Goal: Transaction & Acquisition: Purchase product/service

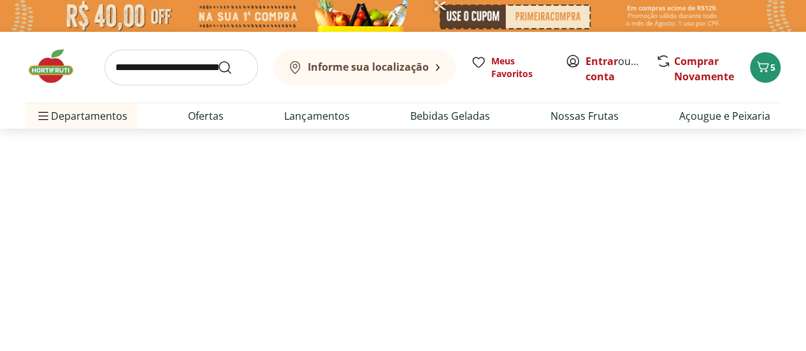
select select "**********"
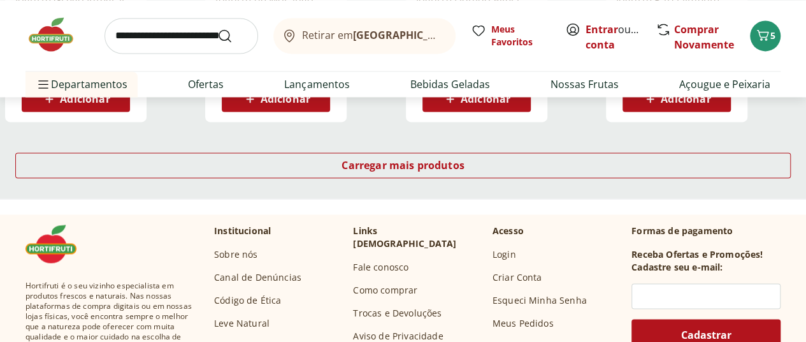
scroll to position [953, 0]
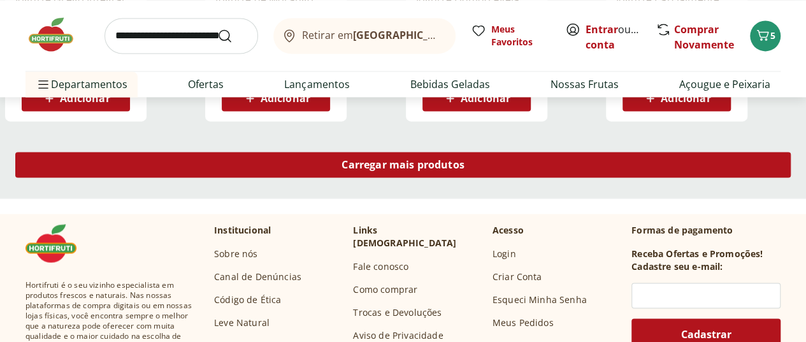
click at [465, 165] on span "Carregar mais produtos" at bounding box center [403, 164] width 123 height 10
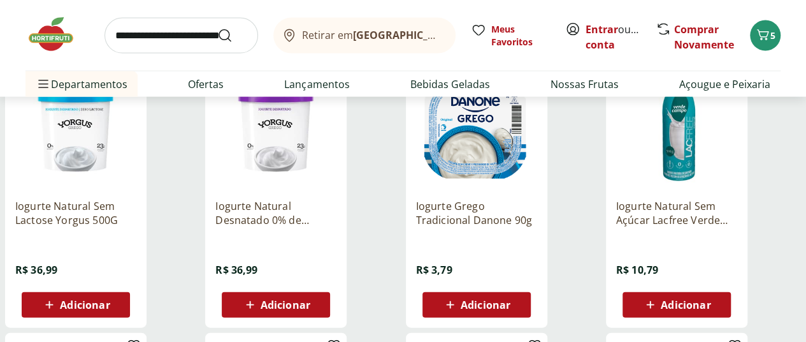
scroll to position [1314, 0]
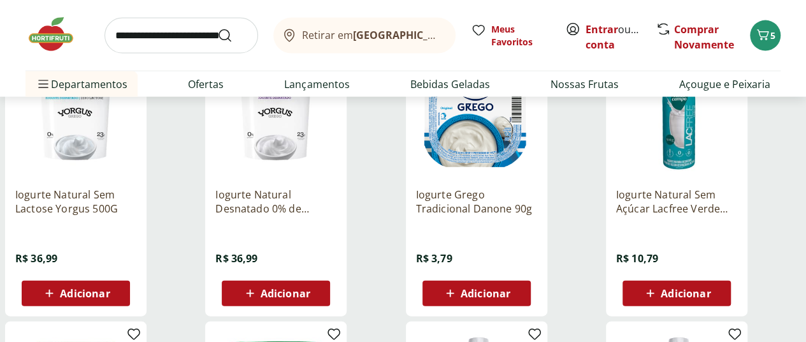
click at [57, 301] on icon at bounding box center [49, 292] width 16 height 15
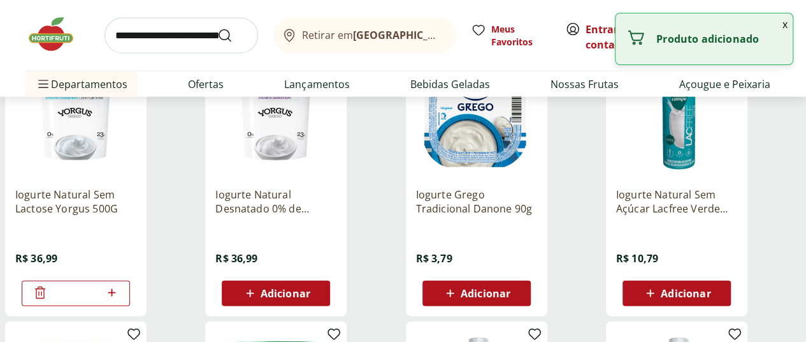
click at [120, 300] on icon at bounding box center [112, 292] width 16 height 15
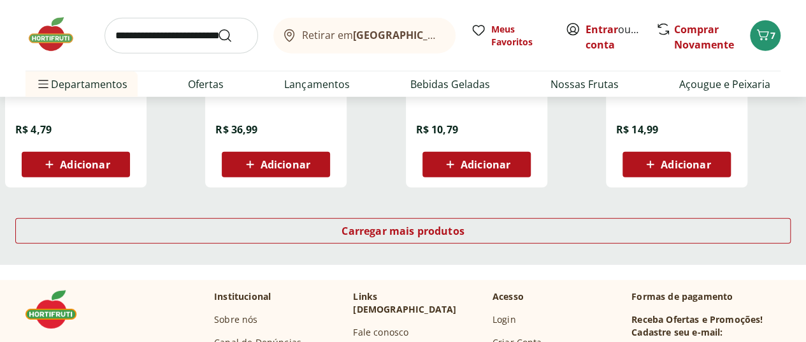
scroll to position [1720, 0]
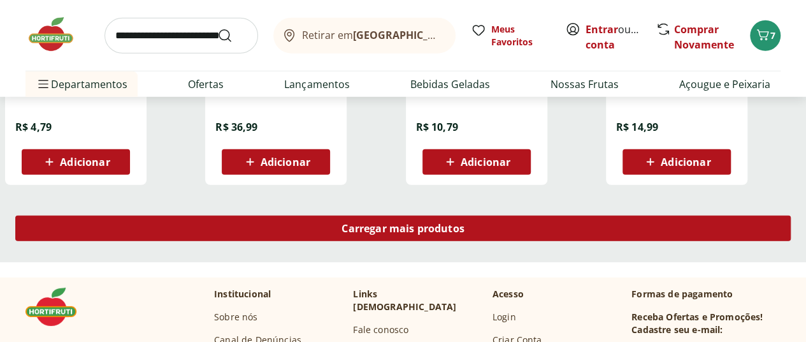
click at [465, 231] on span "Carregar mais produtos" at bounding box center [403, 228] width 123 height 10
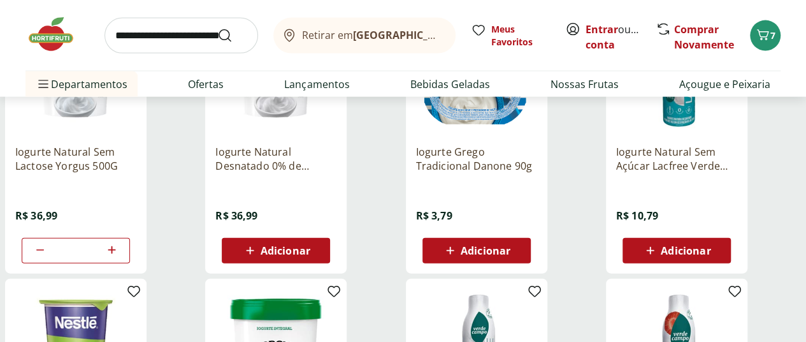
scroll to position [1357, 0]
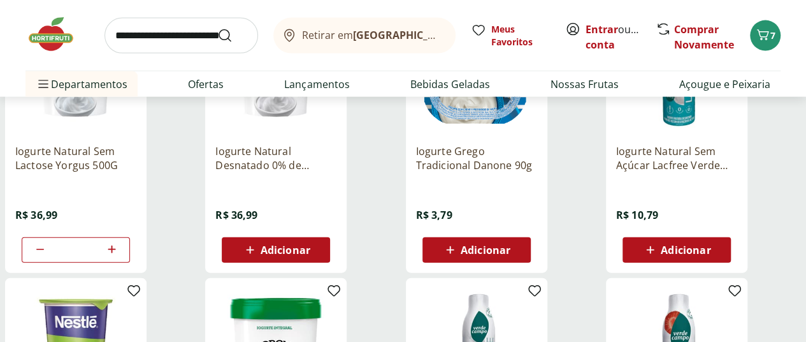
click at [120, 257] on icon at bounding box center [112, 248] width 16 height 15
type input "*"
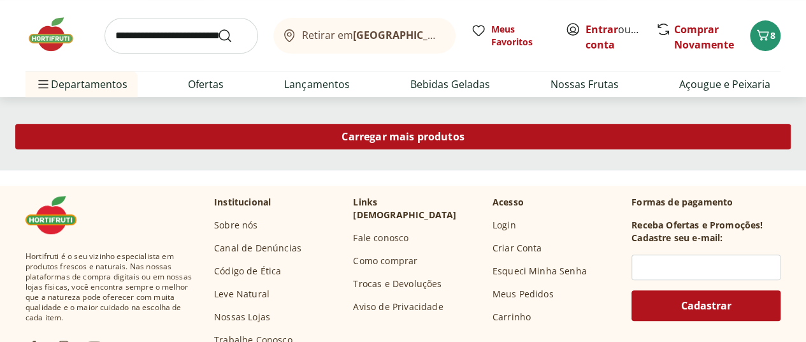
scroll to position [2644, 0]
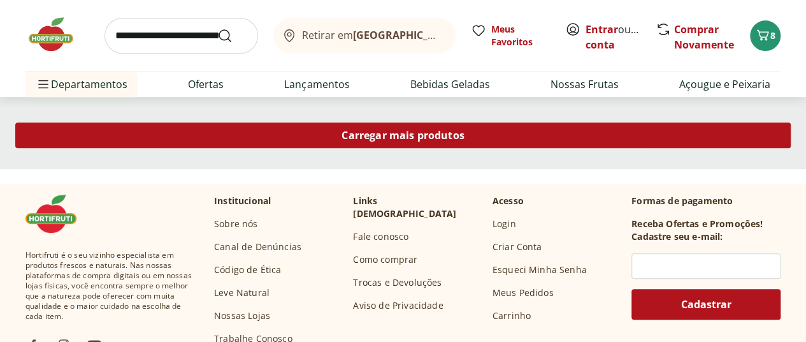
click at [503, 131] on div "Carregar mais produtos" at bounding box center [402, 134] width 775 height 25
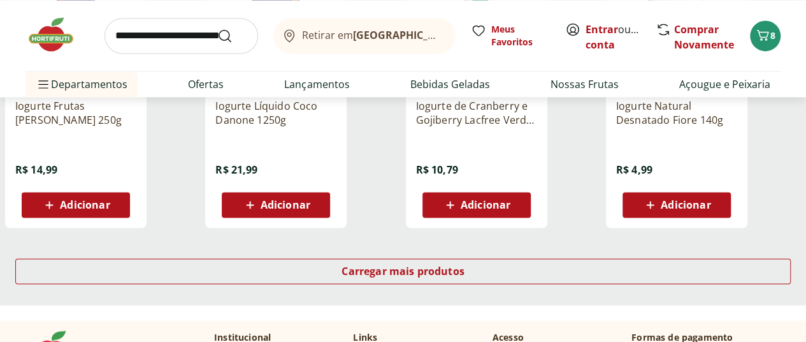
scroll to position [3356, 0]
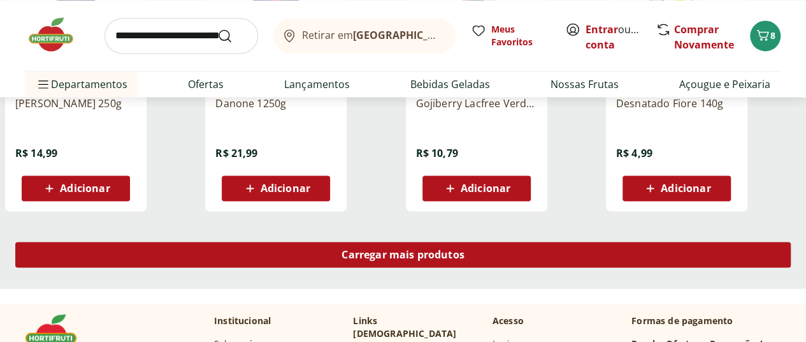
click at [465, 256] on span "Carregar mais produtos" at bounding box center [403, 254] width 123 height 10
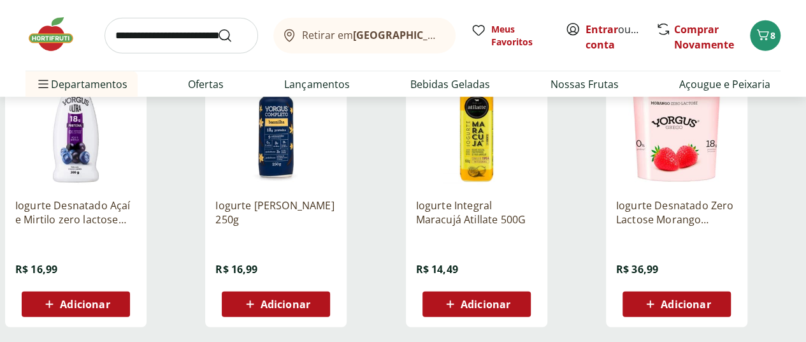
scroll to position [4072, 0]
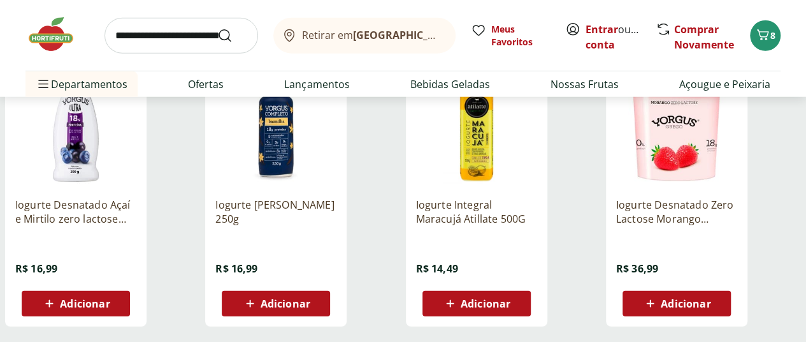
click at [510, 311] on span "Adicionar" at bounding box center [476, 303] width 68 height 15
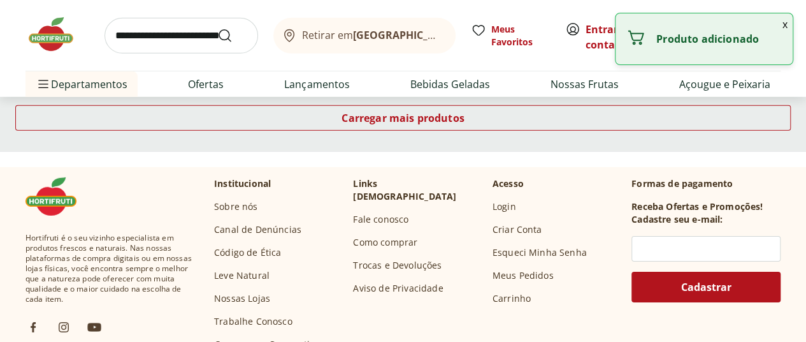
scroll to position [4325, 0]
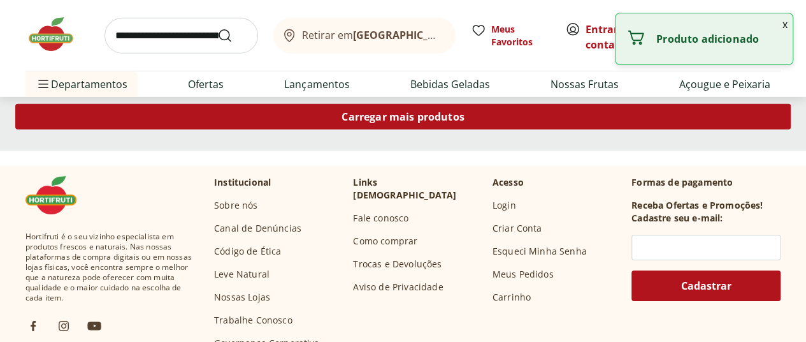
click at [491, 110] on div "Carregar mais produtos" at bounding box center [402, 116] width 775 height 25
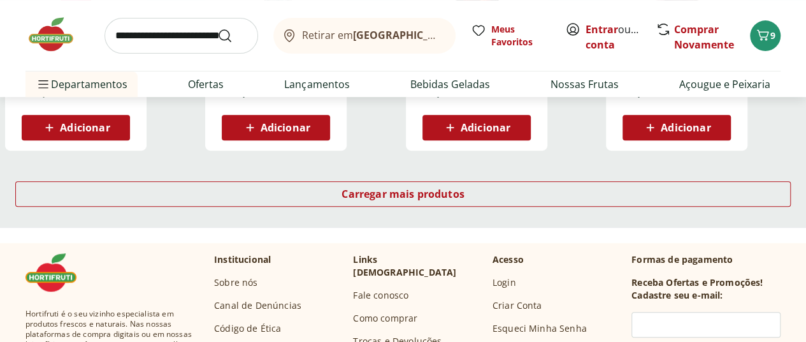
scroll to position [5080, 0]
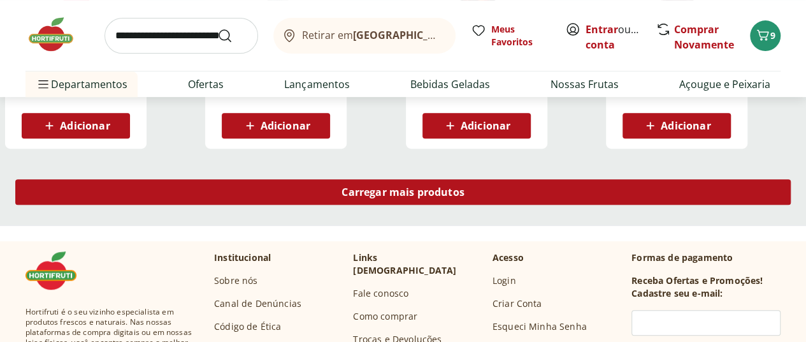
click at [465, 197] on span "Carregar mais produtos" at bounding box center [403, 192] width 123 height 10
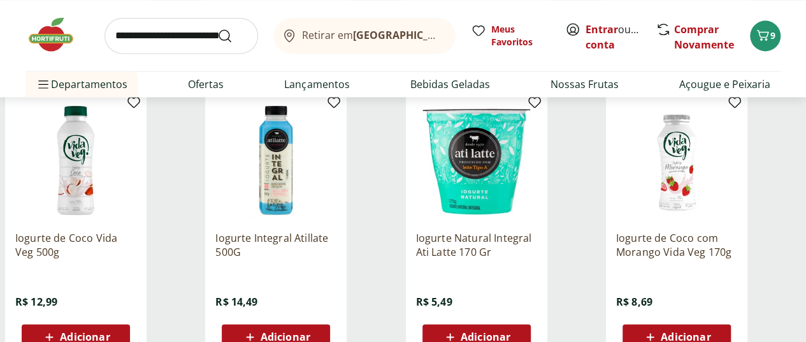
scroll to position [5740, 0]
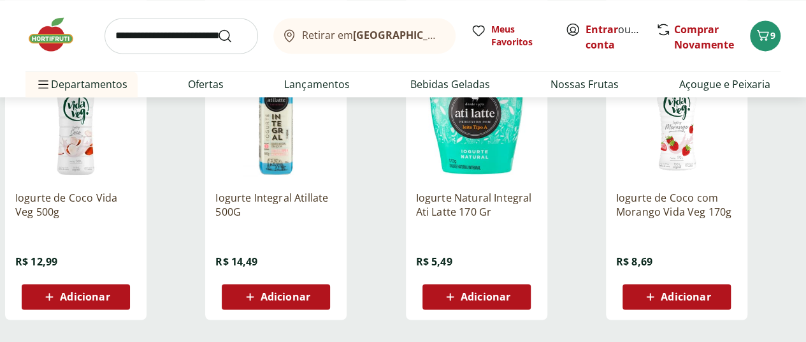
click at [454, 300] on icon at bounding box center [450, 296] width 8 height 8
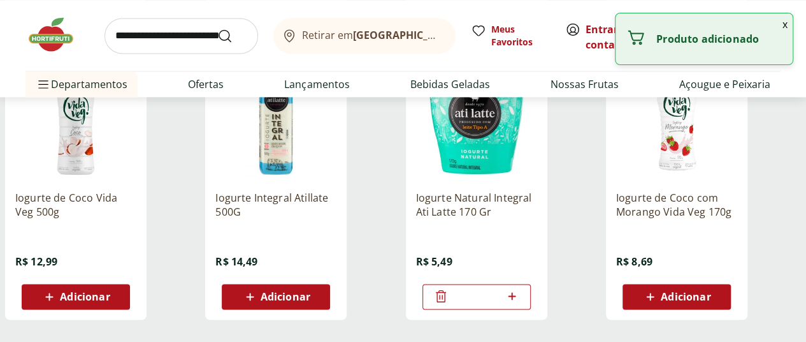
click at [520, 303] on icon at bounding box center [512, 295] width 16 height 15
type input "*"
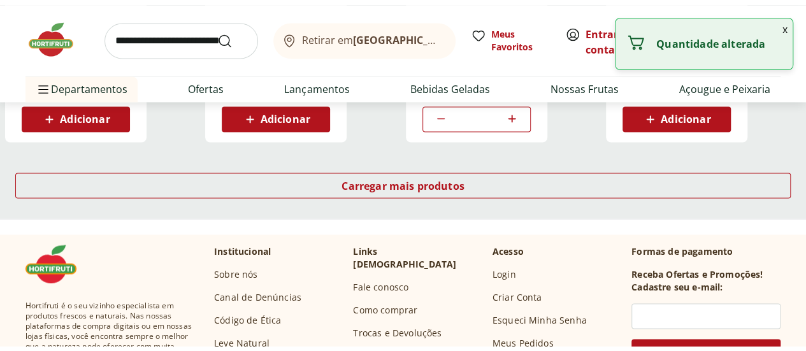
scroll to position [5926, 0]
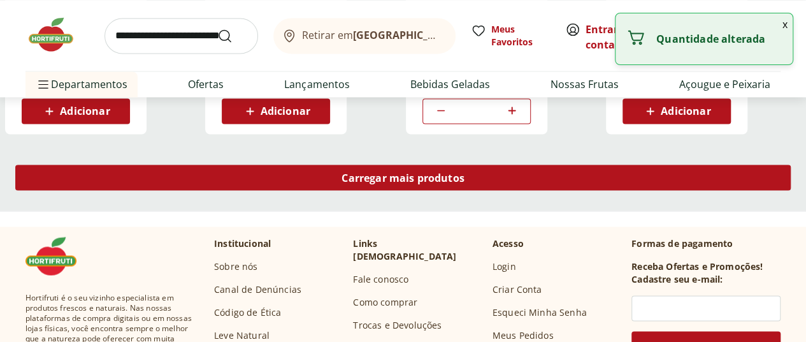
click at [465, 182] on span "Carregar mais produtos" at bounding box center [403, 177] width 123 height 10
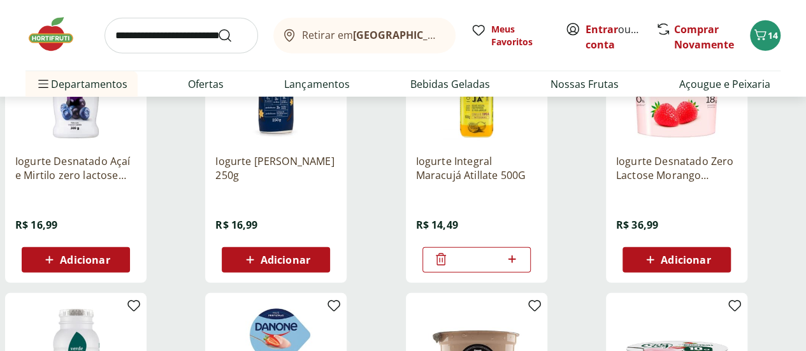
scroll to position [4083, 0]
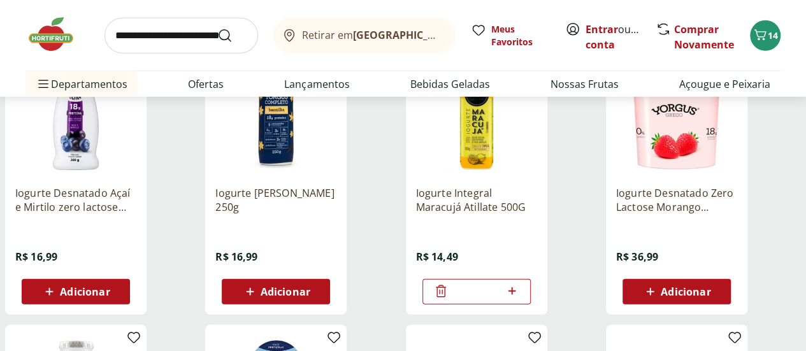
click at [520, 299] on icon at bounding box center [512, 291] width 16 height 15
type input "*"
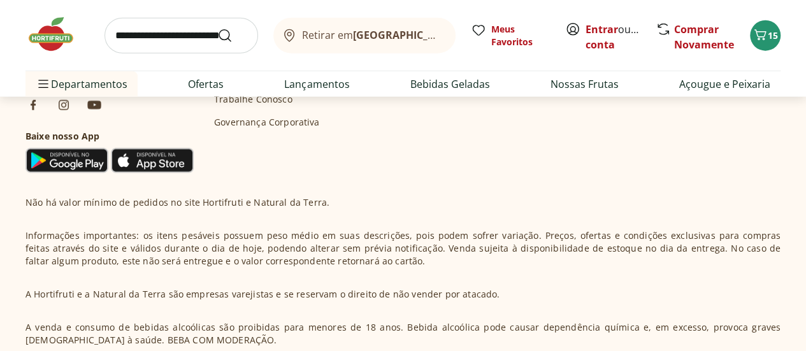
scroll to position [6422, 0]
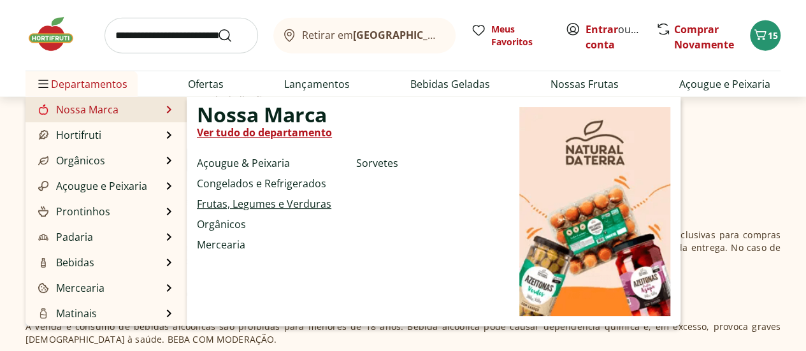
click at [222, 203] on link "Frutas, Legumes e Verduras" at bounding box center [264, 203] width 134 height 15
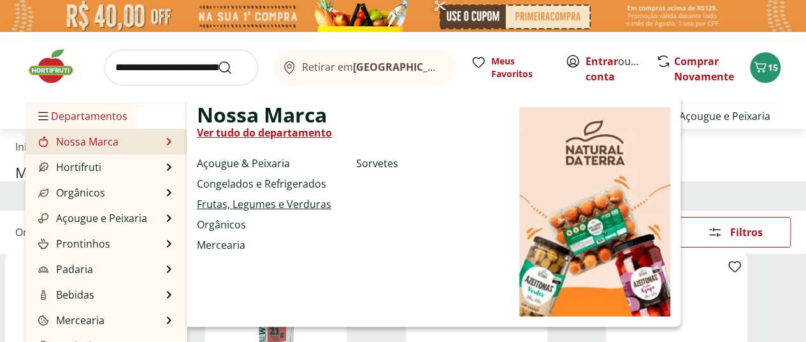
select select "**********"
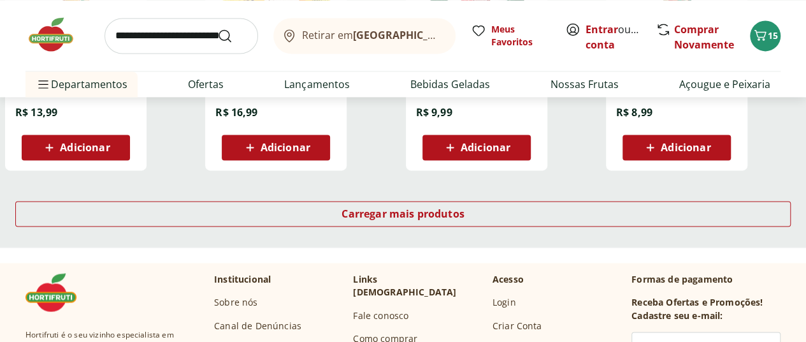
scroll to position [906, 0]
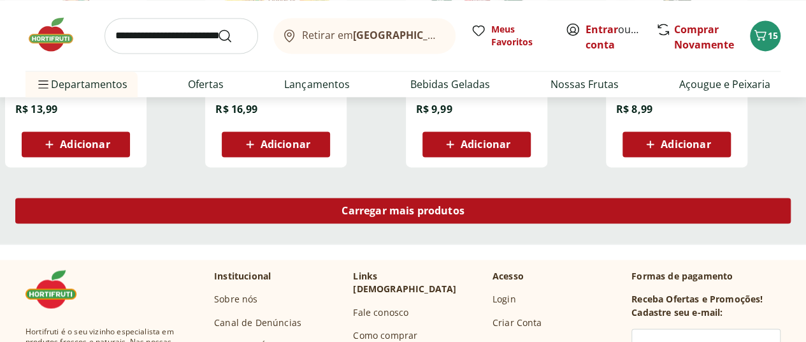
click at [465, 205] on span "Carregar mais produtos" at bounding box center [403, 210] width 123 height 10
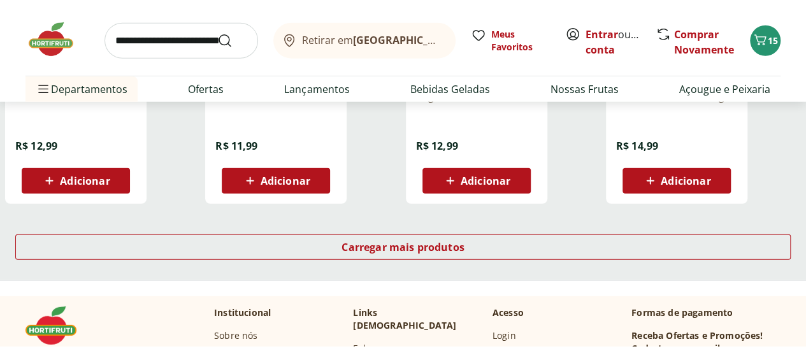
scroll to position [1754, 0]
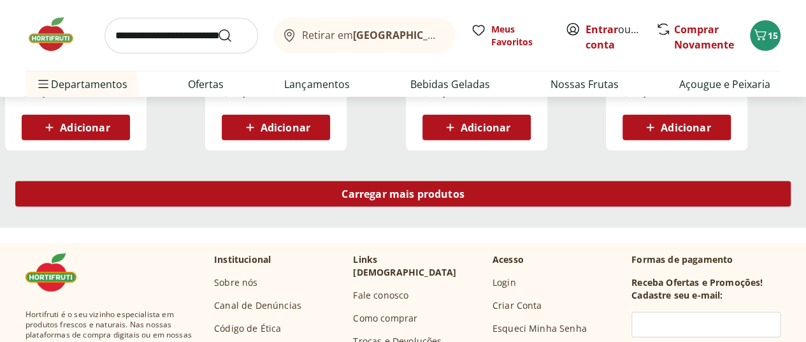
click at [480, 181] on div "Carregar mais produtos" at bounding box center [402, 193] width 775 height 25
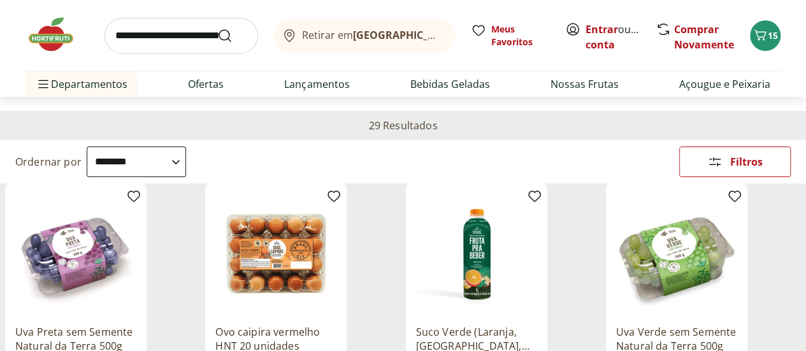
scroll to position [81, 0]
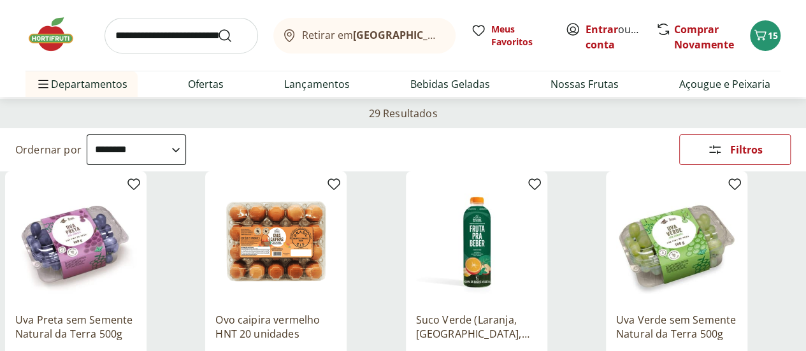
click at [0, 0] on icon at bounding box center [0, 0] width 0 height 0
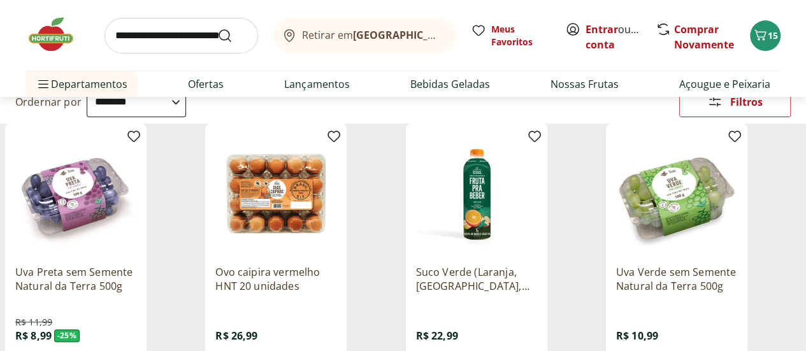
scroll to position [180, 0]
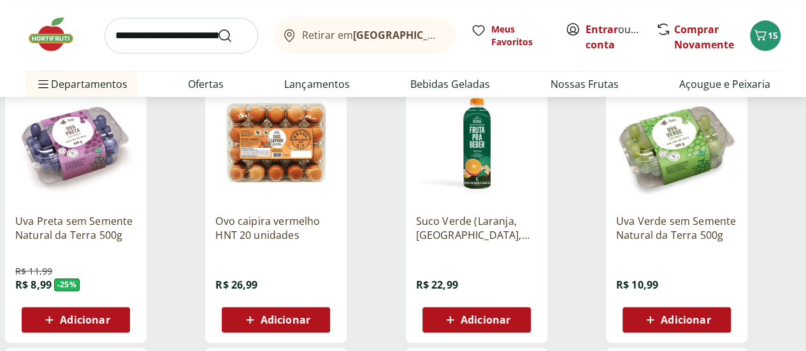
click at [0, 0] on icon at bounding box center [0, 0] width 0 height 0
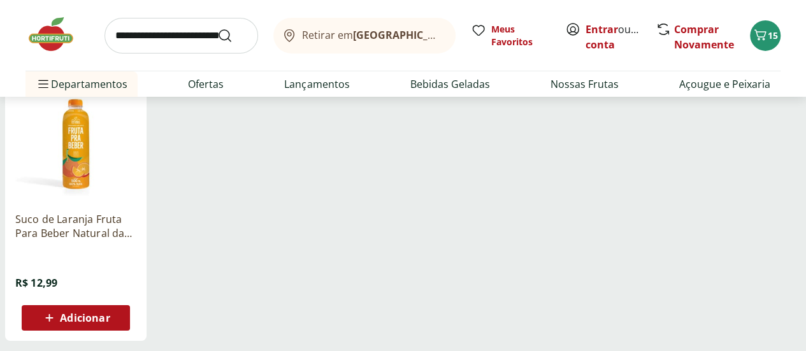
scroll to position [2145, 0]
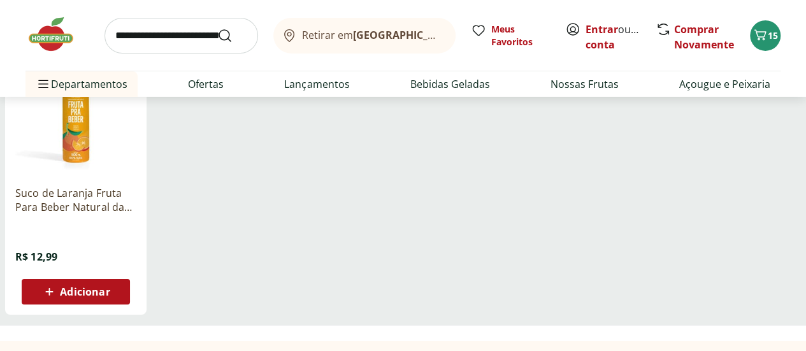
click at [0, 0] on use at bounding box center [0, 0] width 0 height 0
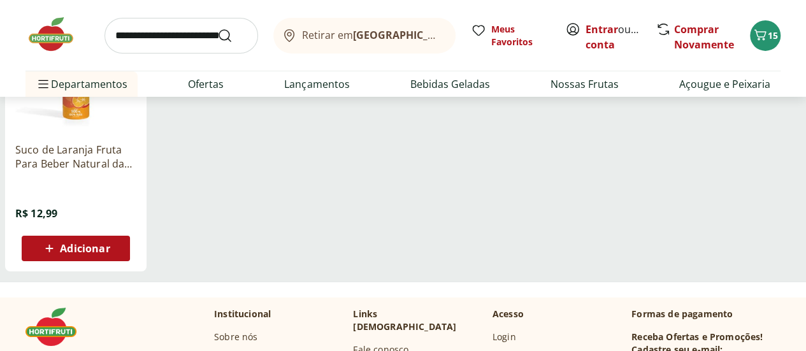
click at [0, 0] on div "Preço" at bounding box center [0, 0] width 0 height 0
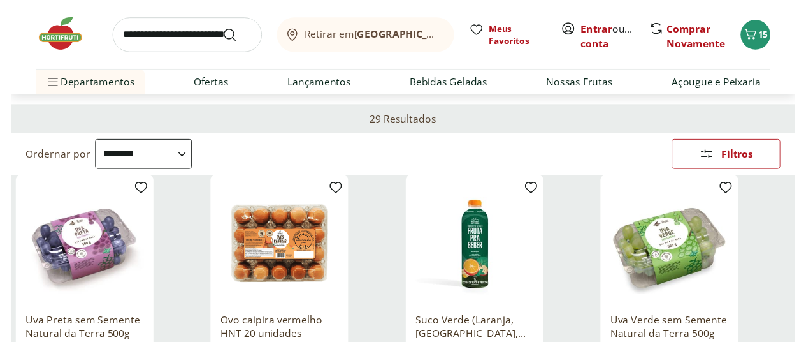
scroll to position [0, 0]
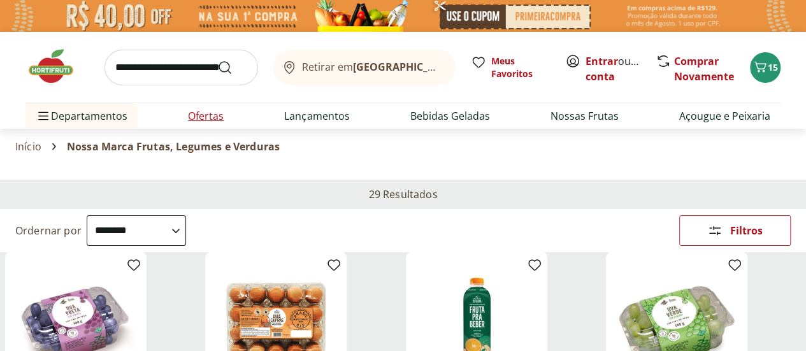
click at [204, 113] on link "Ofertas" at bounding box center [206, 115] width 36 height 15
select select "**********"
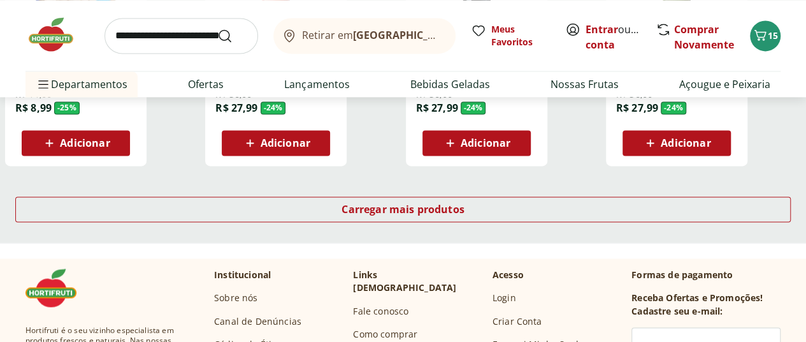
scroll to position [915, 0]
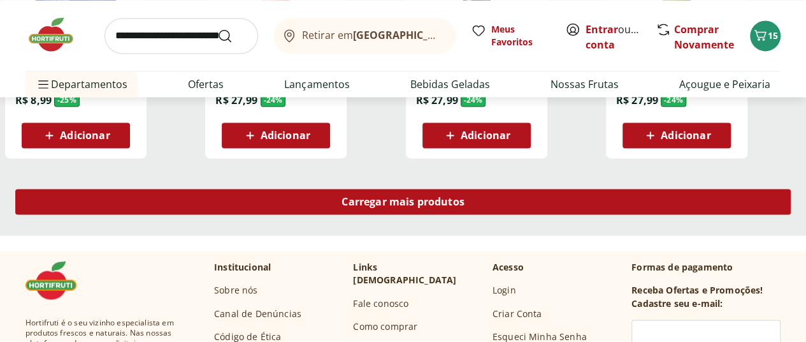
click at [465, 196] on span "Carregar mais produtos" at bounding box center [403, 201] width 123 height 10
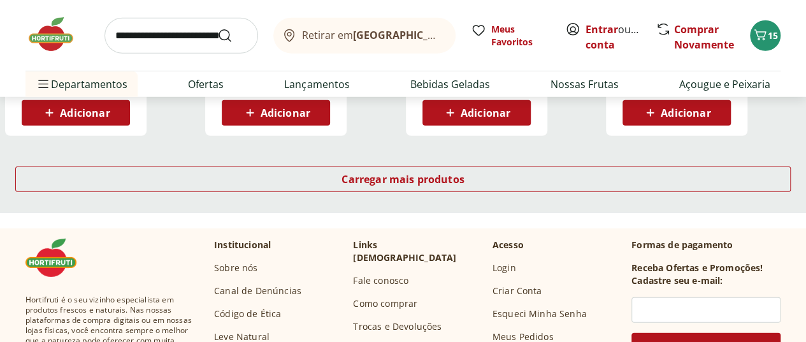
scroll to position [1773, 0]
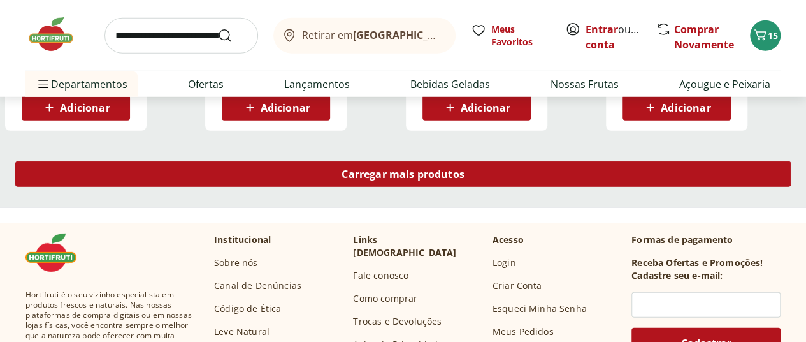
click at [494, 161] on div "Carregar mais produtos" at bounding box center [402, 173] width 775 height 25
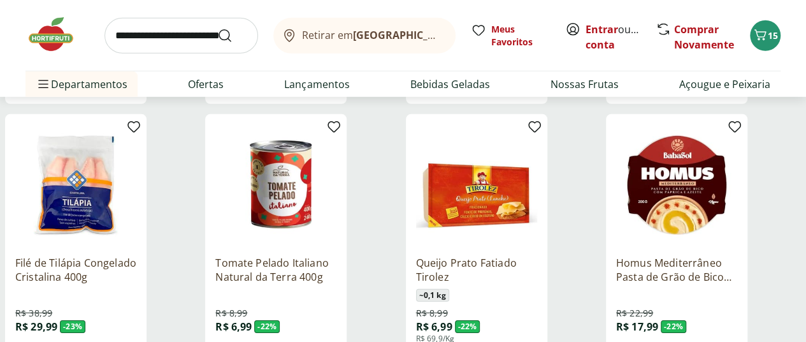
scroll to position [1811, 0]
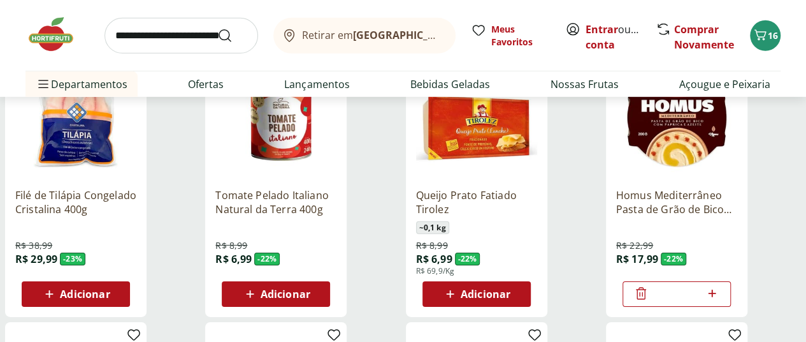
scroll to position [1861, 0]
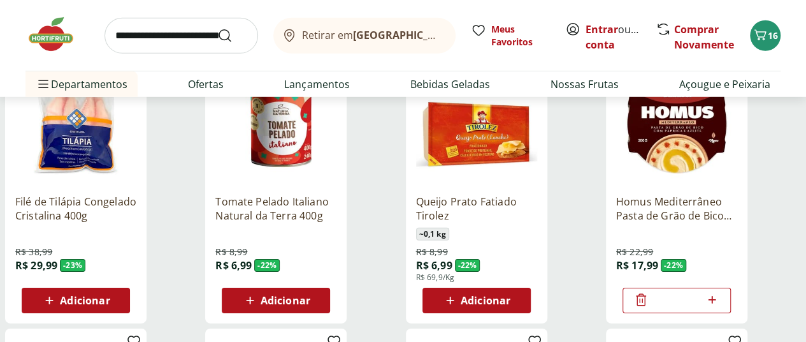
click at [649, 292] on icon at bounding box center [640, 299] width 15 height 15
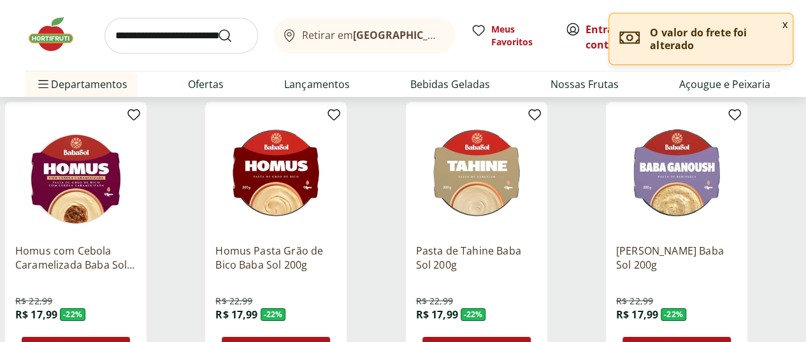
scroll to position [2088, 0]
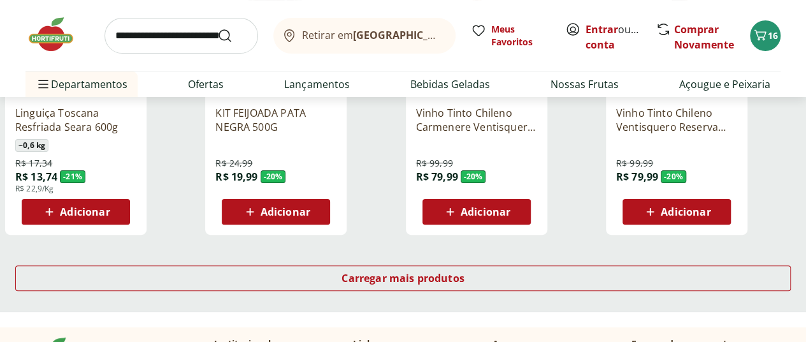
scroll to position [2525, 0]
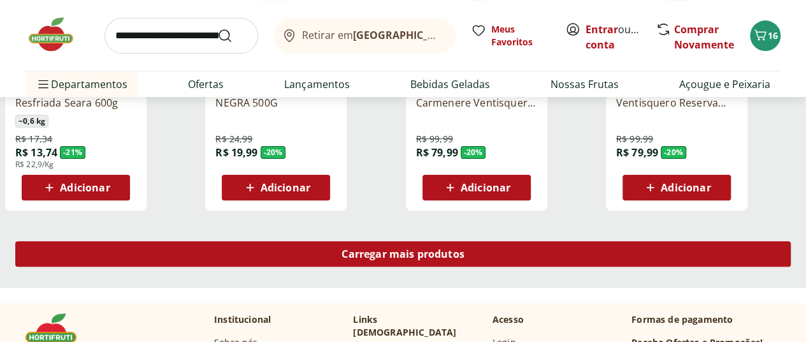
click at [496, 241] on div "Carregar mais produtos" at bounding box center [402, 253] width 775 height 25
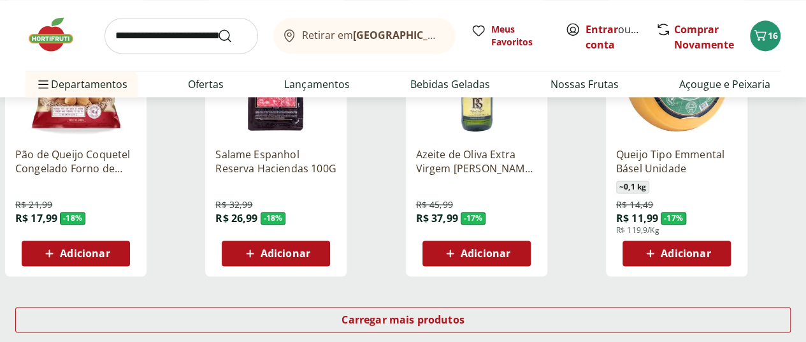
scroll to position [3338, 0]
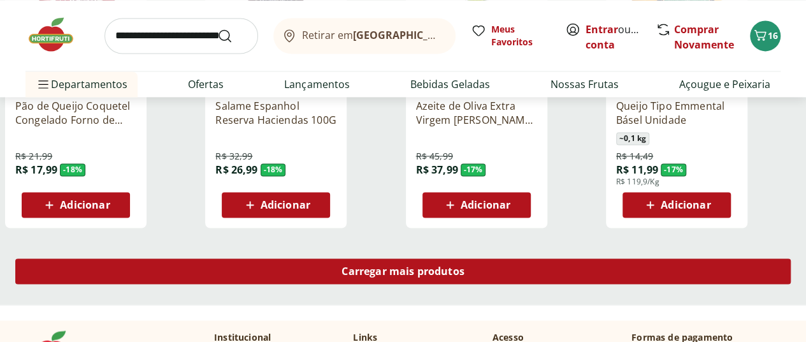
click at [465, 266] on span "Carregar mais produtos" at bounding box center [403, 271] width 123 height 10
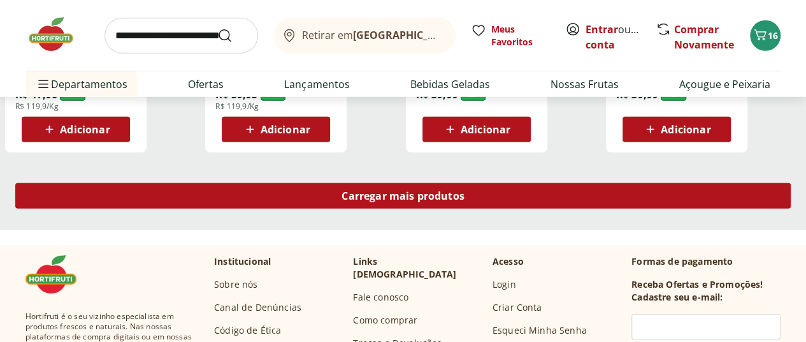
scroll to position [4244, 0]
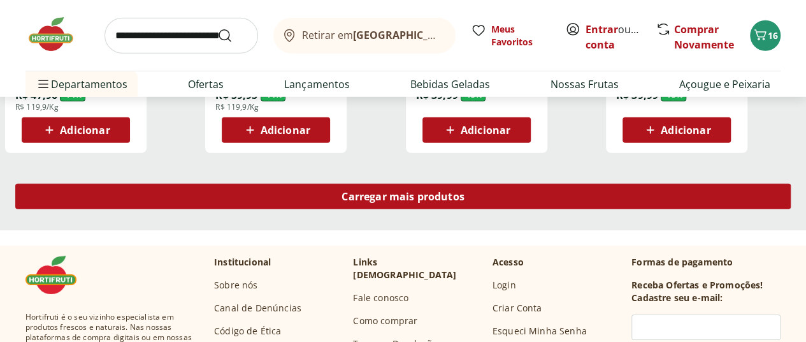
click at [465, 191] on span "Carregar mais produtos" at bounding box center [403, 196] width 123 height 10
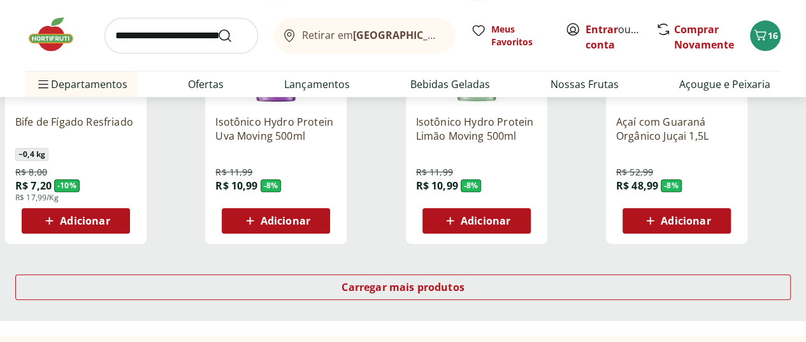
scroll to position [4985, 0]
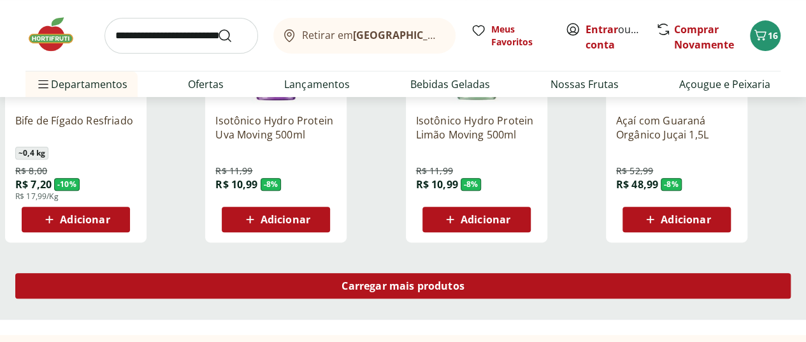
click at [465, 280] on span "Carregar mais produtos" at bounding box center [403, 285] width 123 height 10
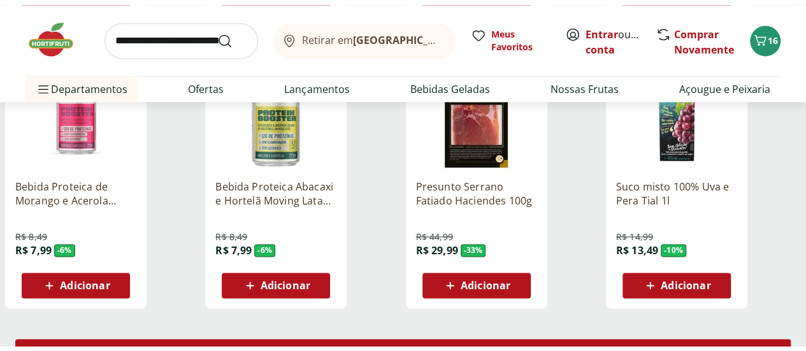
scroll to position [5791, 0]
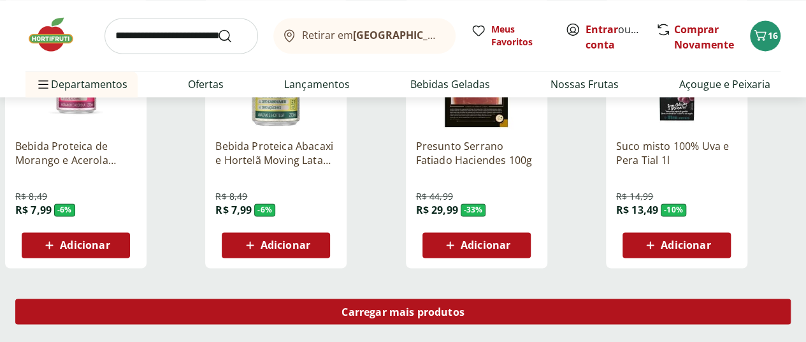
click at [465, 306] on span "Carregar mais produtos" at bounding box center [403, 311] width 123 height 10
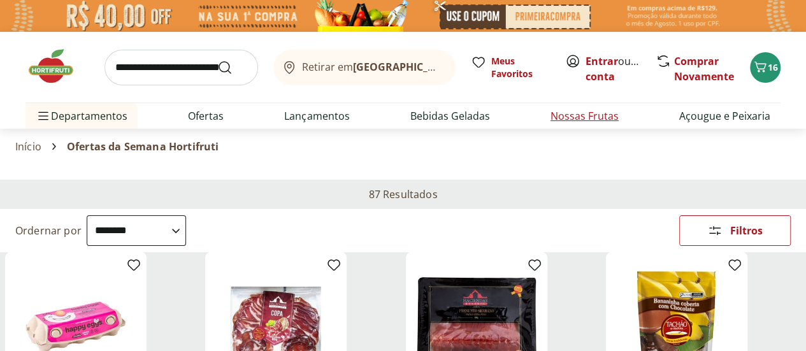
click at [582, 113] on link "Nossas Frutas" at bounding box center [585, 115] width 68 height 15
select select "**********"
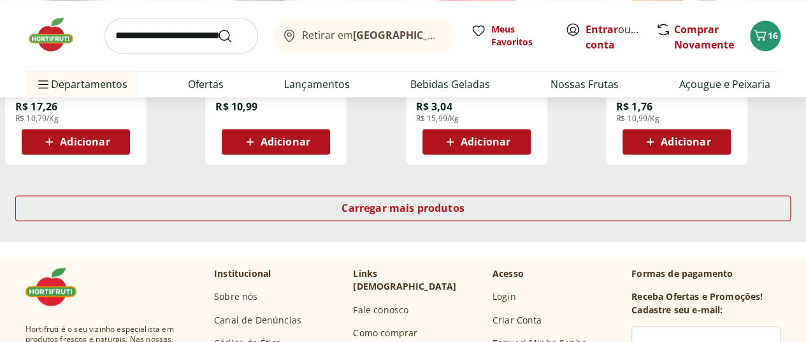
scroll to position [909, 0]
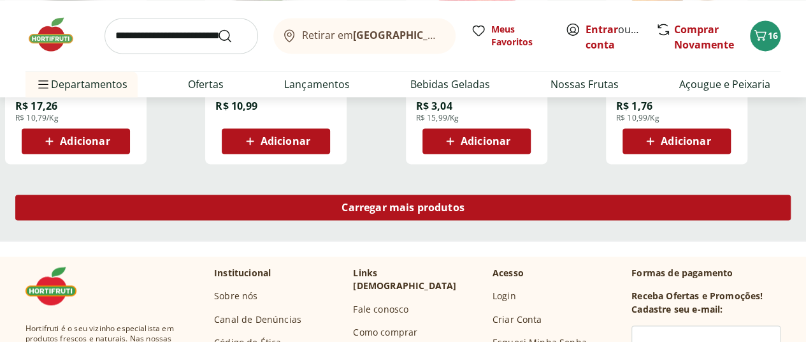
click at [465, 202] on span "Carregar mais produtos" at bounding box center [403, 207] width 123 height 10
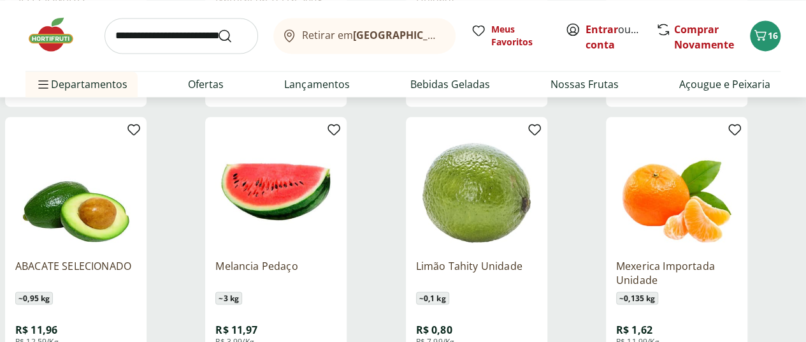
scroll to position [971, 0]
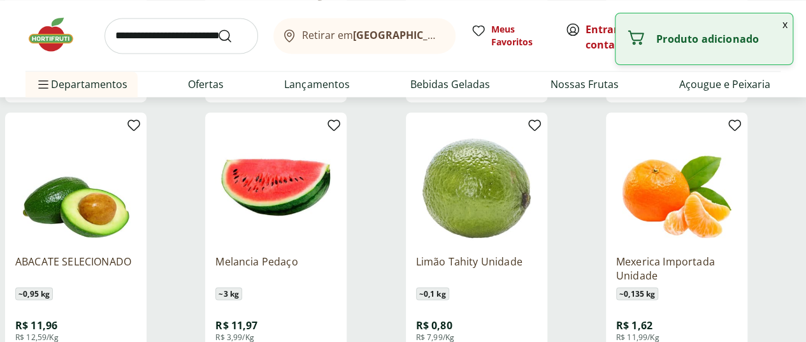
type input "*"
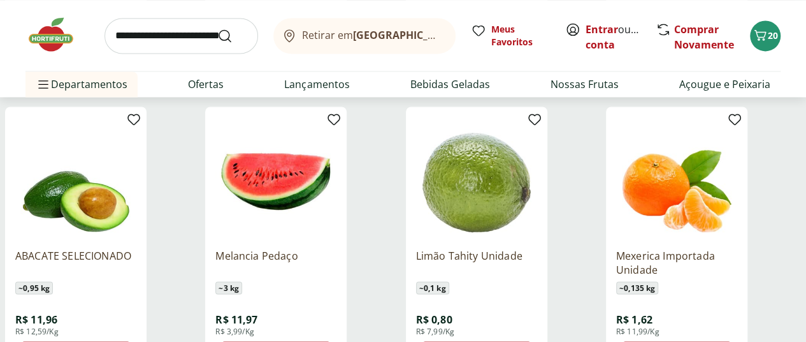
scroll to position [976, 0]
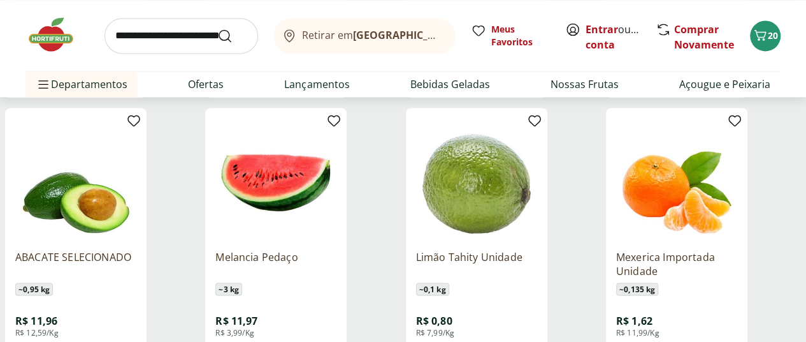
click at [537, 239] on div "Limão Tahity Unidade ~ 0,1 kg R$ 0,80 R$ 7,99/Kg *" at bounding box center [476, 303] width 121 height 129
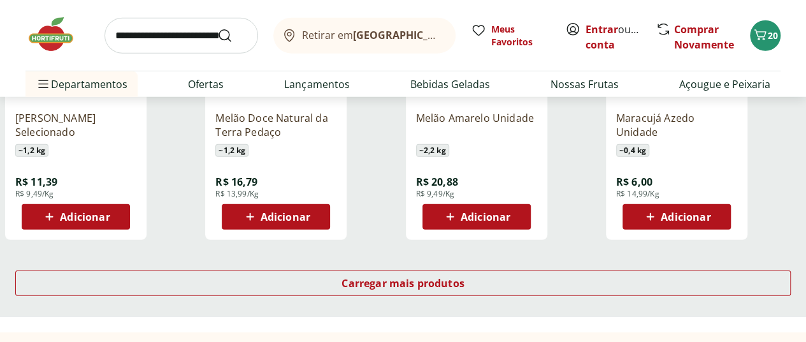
scroll to position [1665, 0]
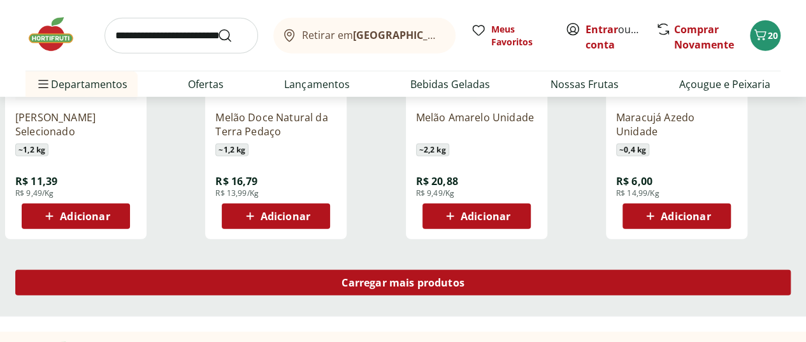
click at [465, 277] on span "Carregar mais produtos" at bounding box center [403, 282] width 123 height 10
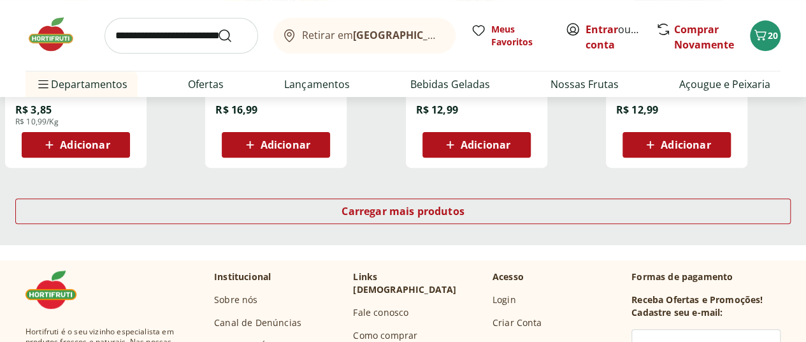
scroll to position [2569, 0]
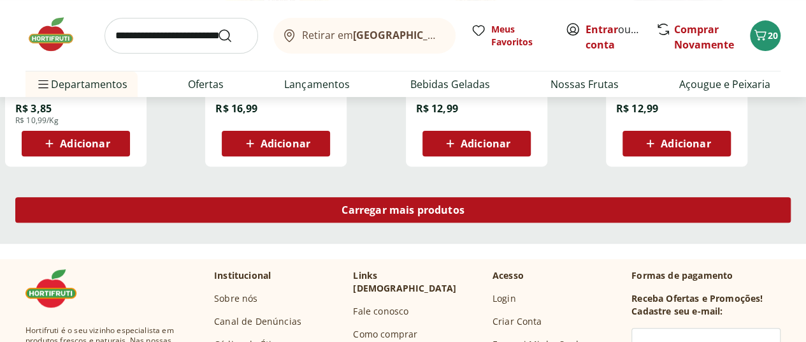
click at [465, 205] on span "Carregar mais produtos" at bounding box center [403, 210] width 123 height 10
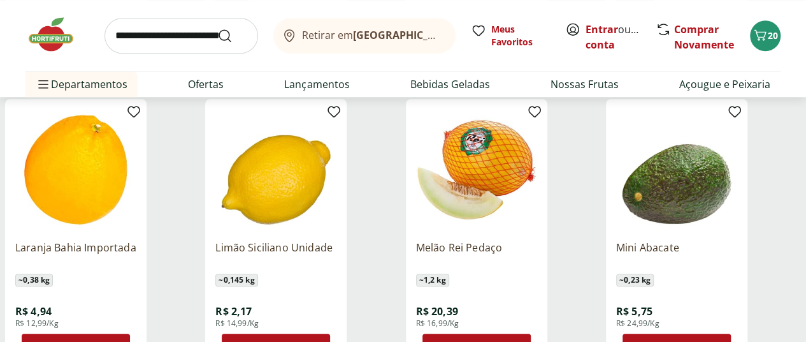
scroll to position [2946, 0]
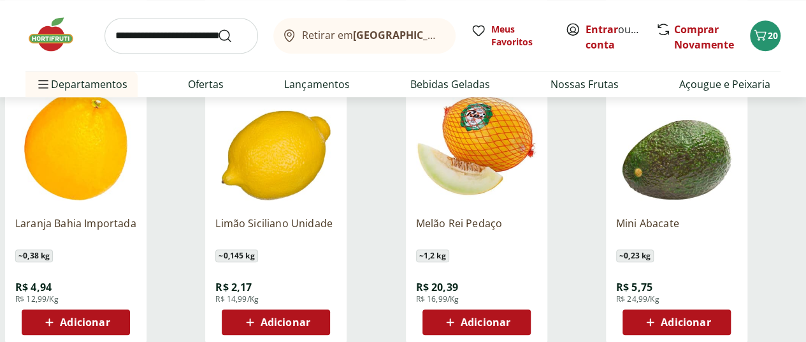
click at [710, 317] on span "Adicionar" at bounding box center [686, 322] width 50 height 10
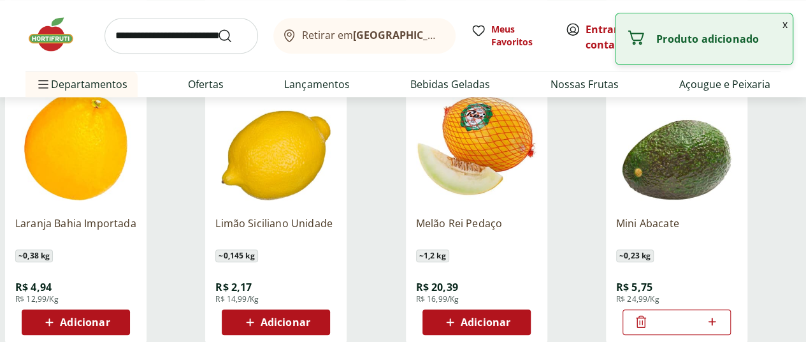
click at [720, 313] on icon at bounding box center [712, 320] width 16 height 15
type input "*"
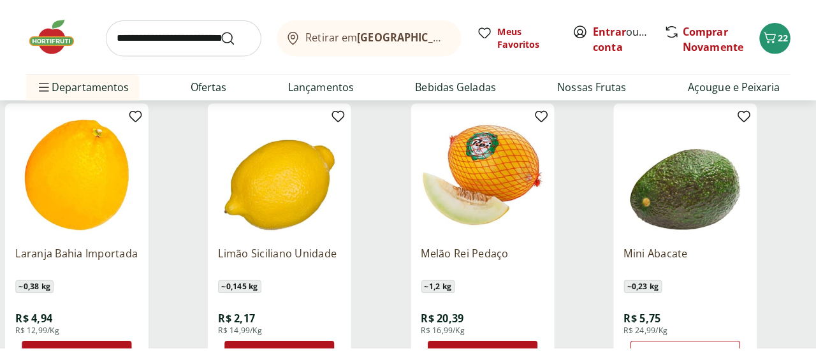
scroll to position [2921, 0]
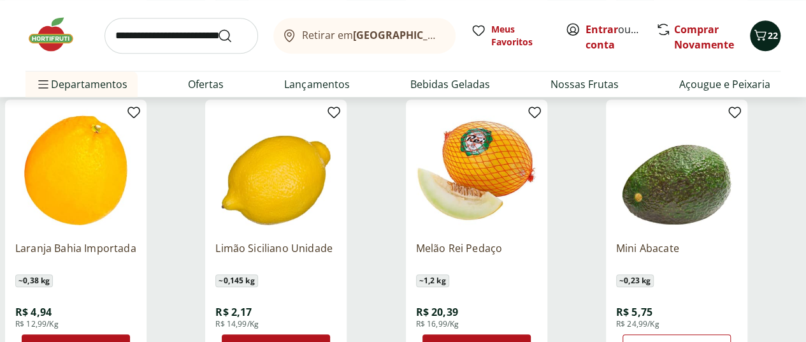
click at [762, 28] on icon "Carrinho" at bounding box center [760, 34] width 15 height 15
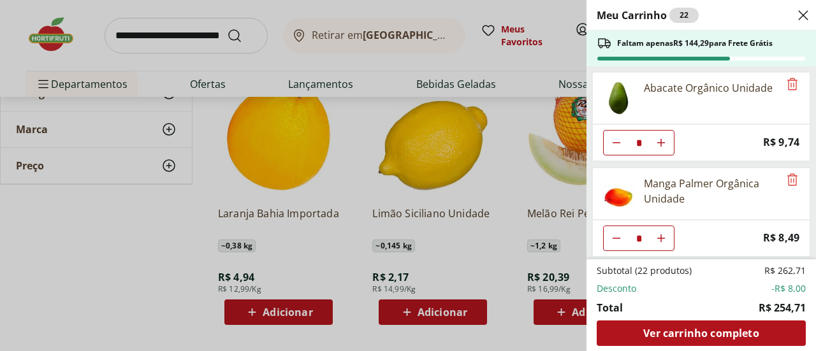
click at [614, 149] on button "Diminuir Quantidade" at bounding box center [615, 142] width 25 height 25
type input "*"
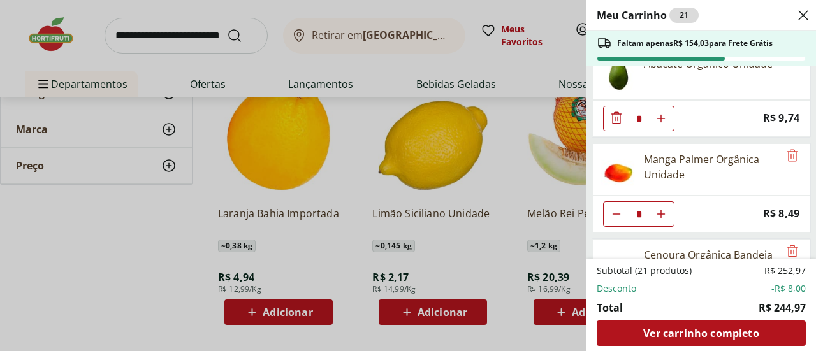
scroll to position [24, 0]
click at [619, 212] on icon "Diminuir Quantidade" at bounding box center [616, 215] width 10 height 10
type input "*"
click at [619, 212] on icon "Diminuir Quantidade" at bounding box center [616, 214] width 10 height 12
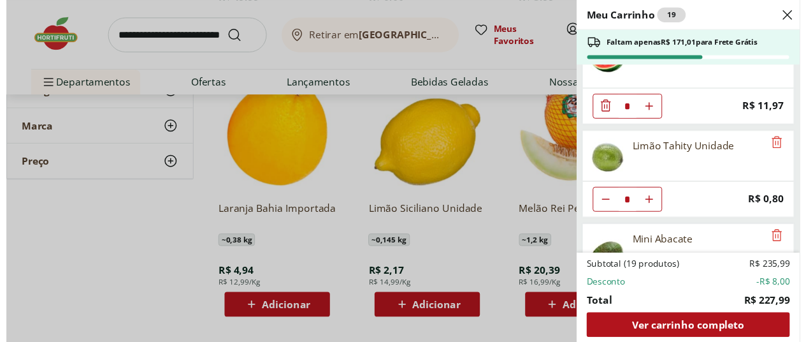
scroll to position [660, 0]
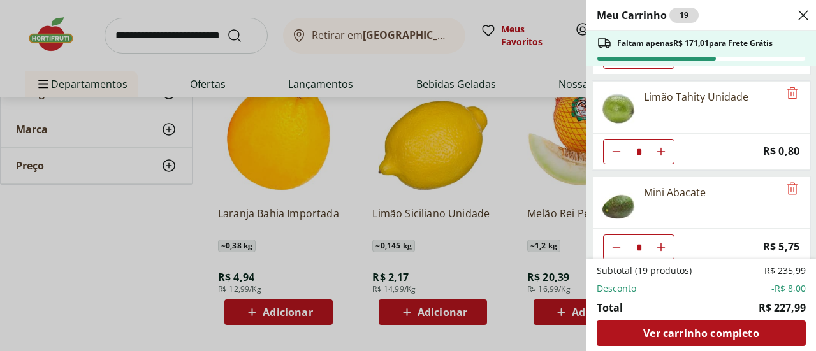
click at [315, 83] on div "Meu Carrinho 19 Faltam apenas R$ 171,01 para Frete Grátis Abacate Orgânico Unid…" at bounding box center [408, 175] width 816 height 351
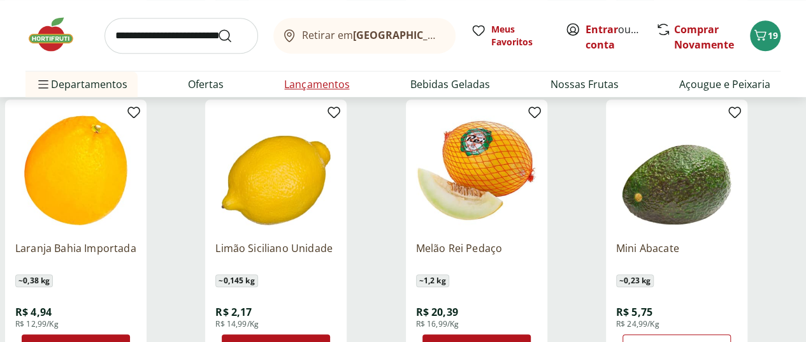
click at [335, 80] on link "Lançamentos" at bounding box center [316, 83] width 65 height 15
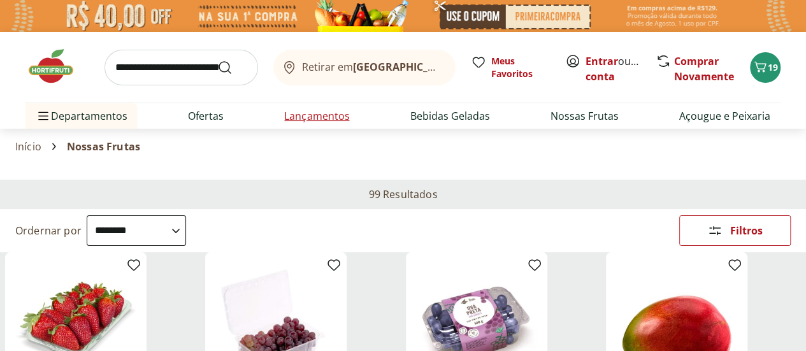
select select "**********"
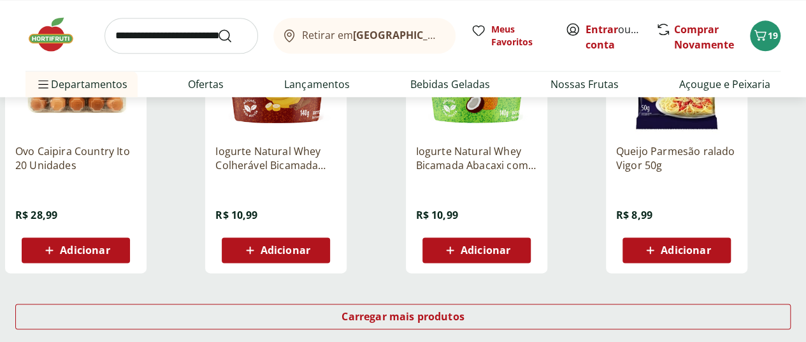
scroll to position [830, 0]
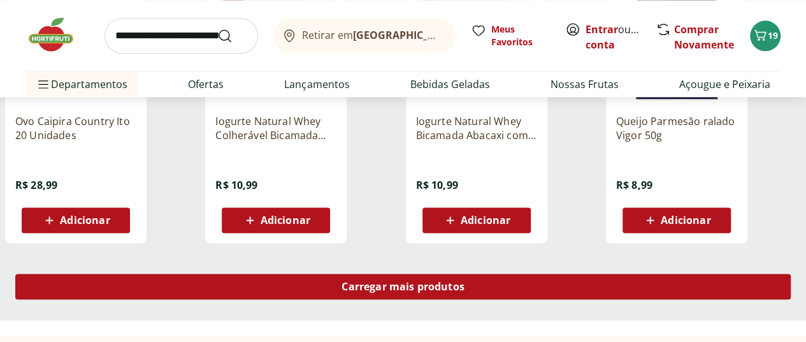
click at [465, 281] on span "Carregar mais produtos" at bounding box center [403, 286] width 123 height 10
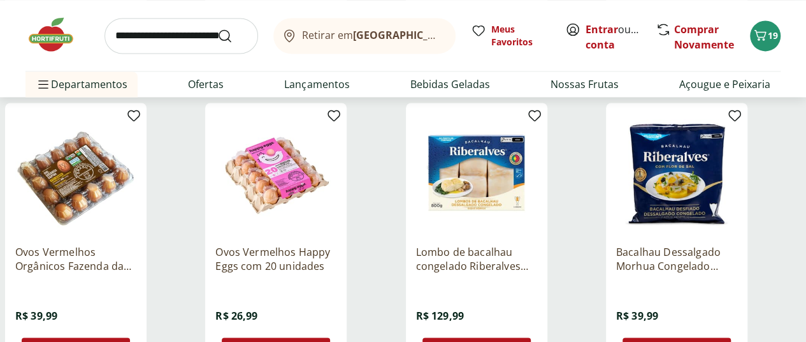
scroll to position [982, 0]
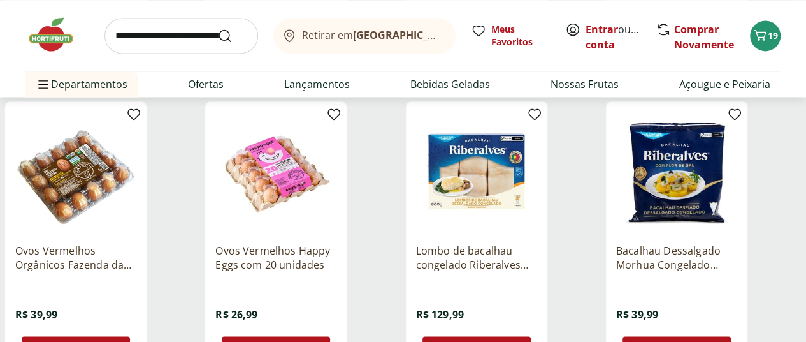
click at [194, 41] on input "search" at bounding box center [181, 36] width 154 height 36
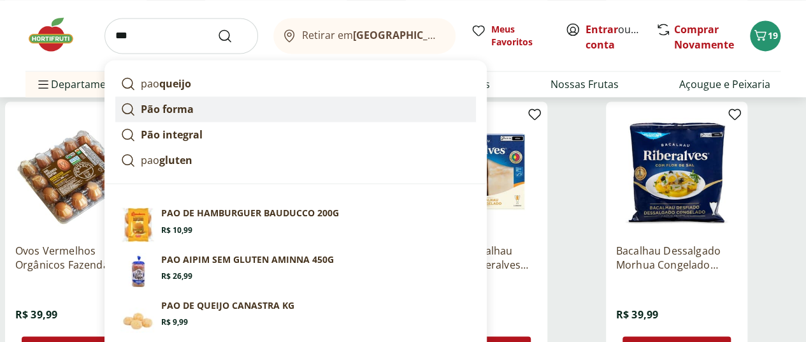
click at [191, 112] on strong "Pão forma" at bounding box center [167, 109] width 53 height 14
type input "*********"
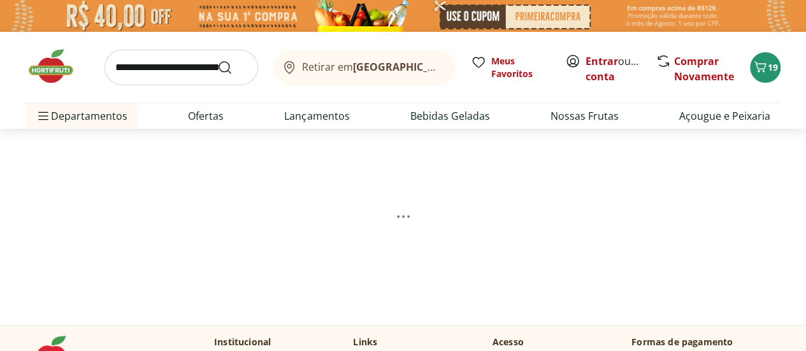
select select "**********"
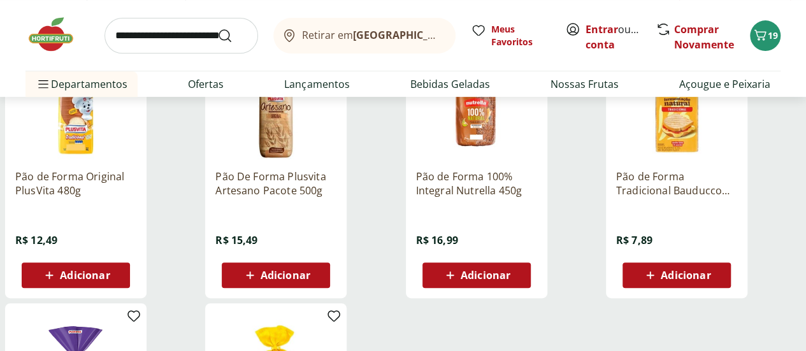
scroll to position [182, 0]
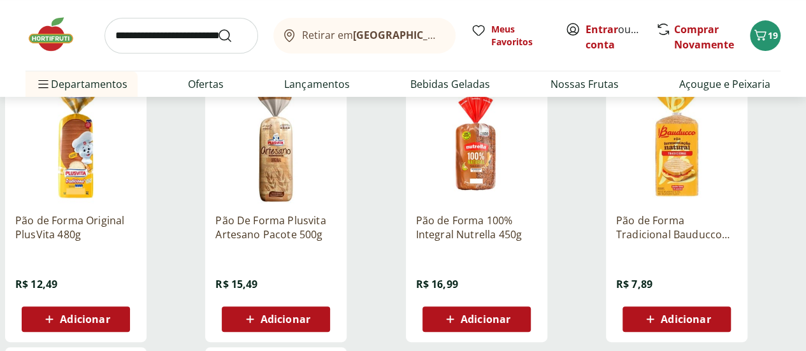
click at [710, 323] on span "Adicionar" at bounding box center [686, 319] width 50 height 10
click at [649, 325] on icon at bounding box center [640, 318] width 15 height 15
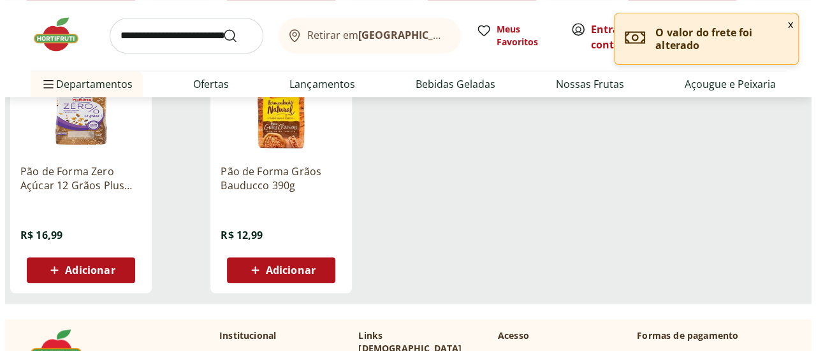
scroll to position [503, 0]
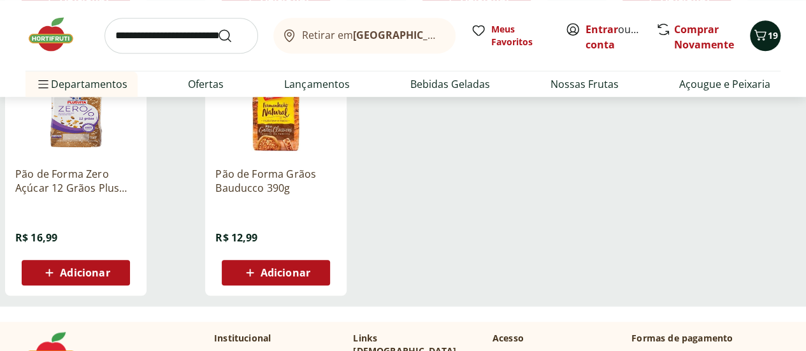
click at [766, 38] on icon "Carrinho" at bounding box center [760, 34] width 15 height 15
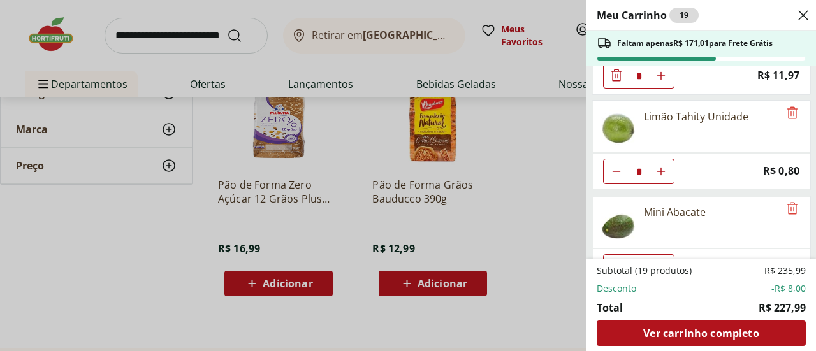
scroll to position [660, 0]
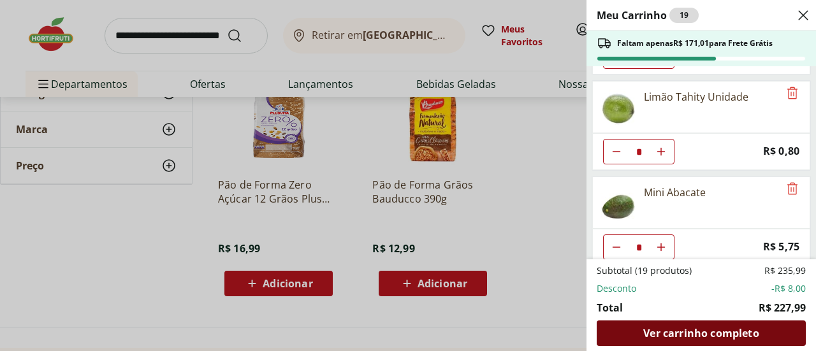
click at [688, 333] on span "Ver carrinho completo" at bounding box center [700, 333] width 115 height 10
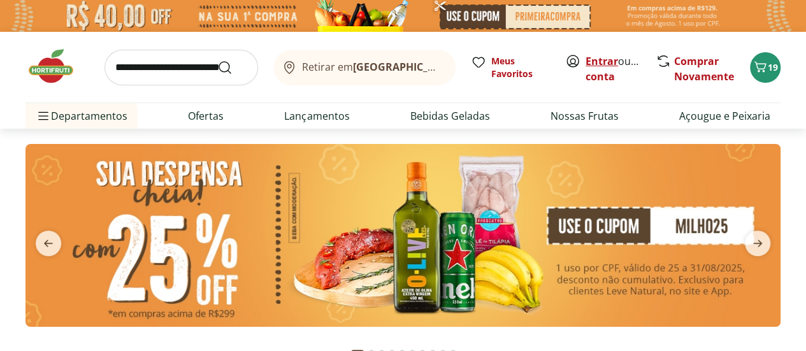
click at [596, 60] on link "Entrar" at bounding box center [602, 61] width 32 height 14
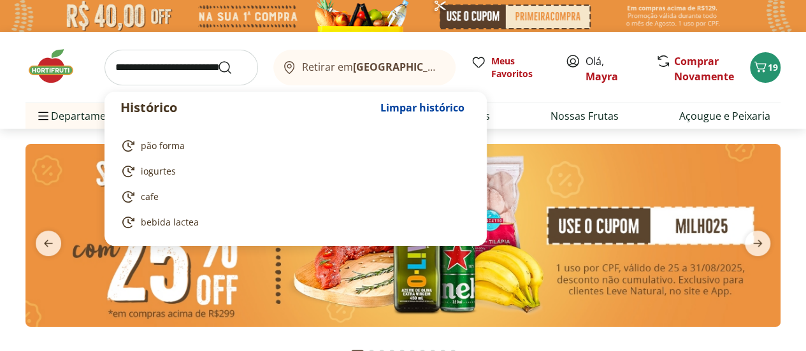
click at [177, 64] on input "search" at bounding box center [181, 68] width 154 height 36
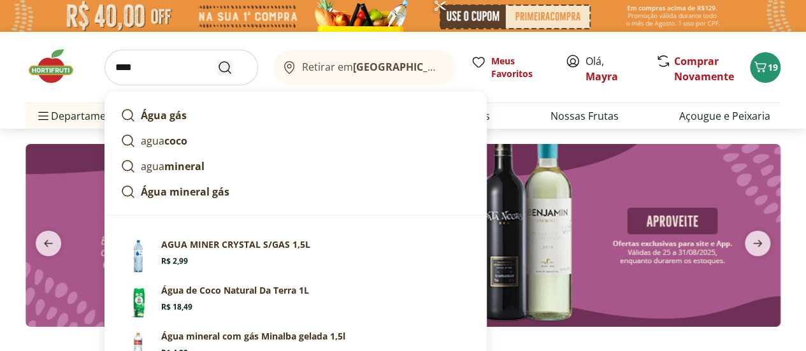
type input "****"
click at [232, 67] on button "Submit Search" at bounding box center [232, 67] width 31 height 15
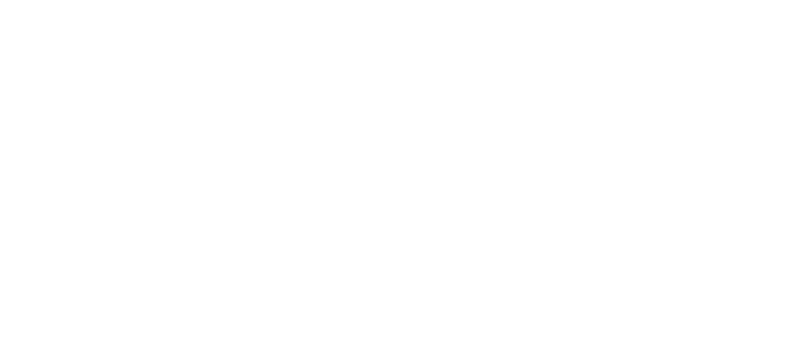
select select "**********"
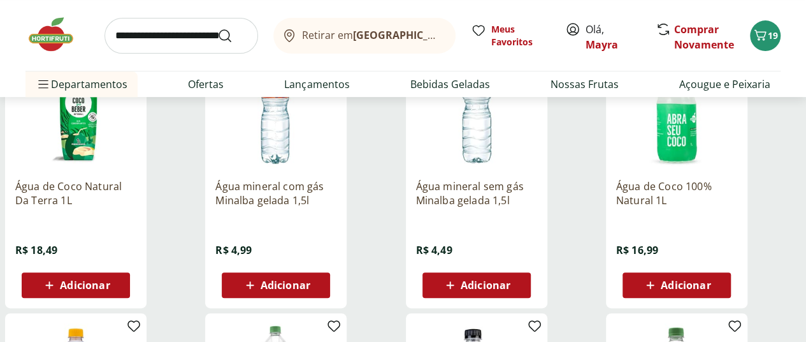
scroll to position [229, 0]
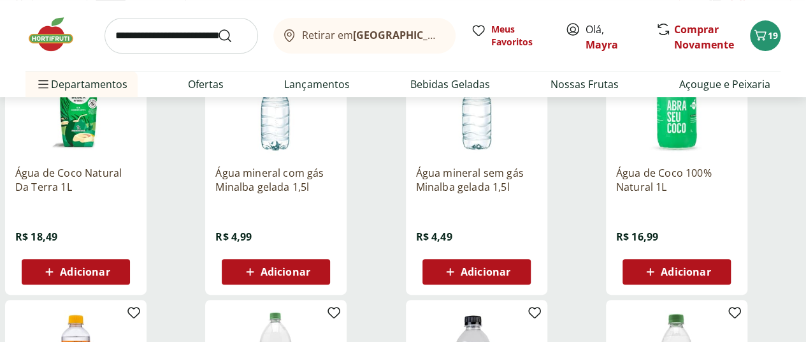
click at [458, 279] on icon at bounding box center [450, 271] width 16 height 15
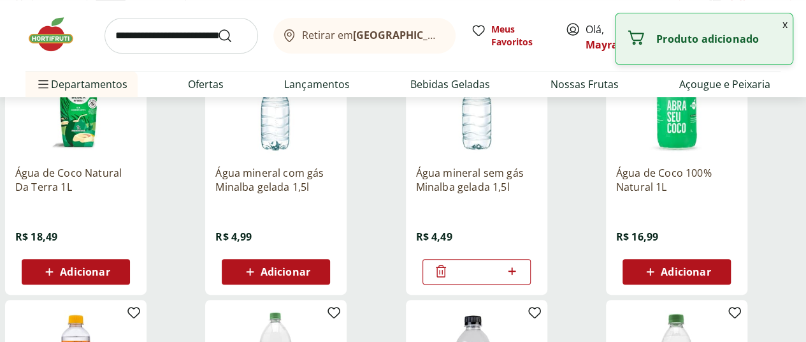
click at [520, 278] on icon at bounding box center [512, 270] width 16 height 15
type input "*"
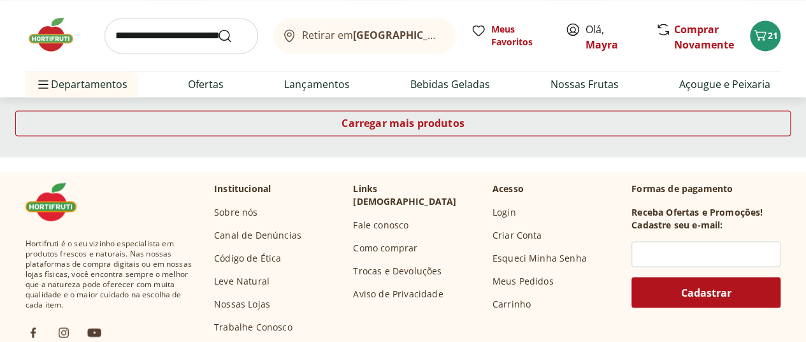
scroll to position [991, 0]
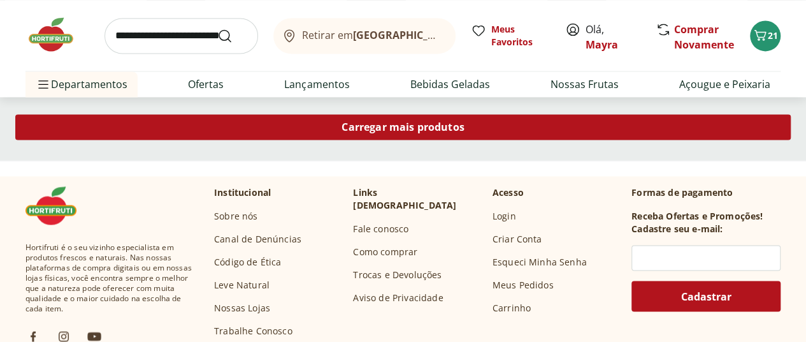
click at [465, 131] on span "Carregar mais produtos" at bounding box center [403, 127] width 123 height 10
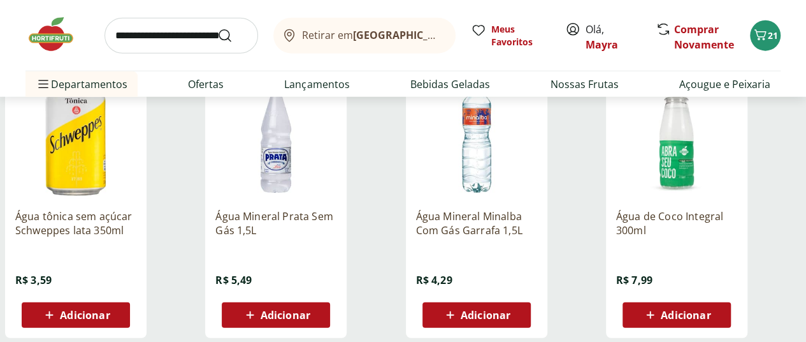
scroll to position [1569, 0]
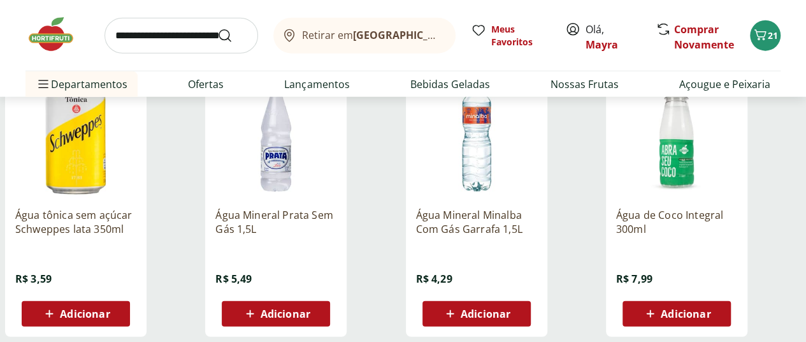
click at [187, 34] on input "search" at bounding box center [181, 36] width 154 height 36
type input "****"
click at [217, 28] on button "Submit Search" at bounding box center [232, 35] width 31 height 15
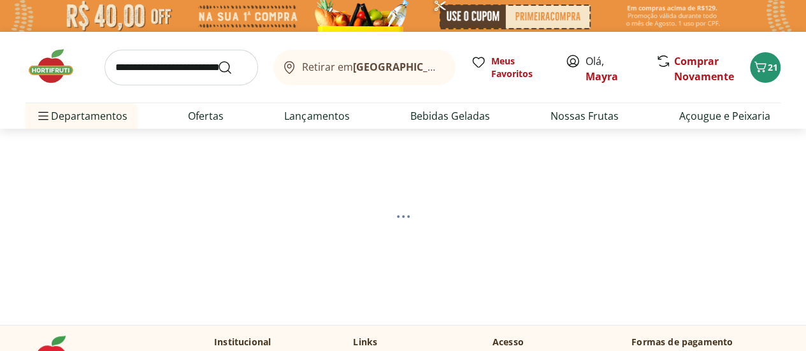
select select "**********"
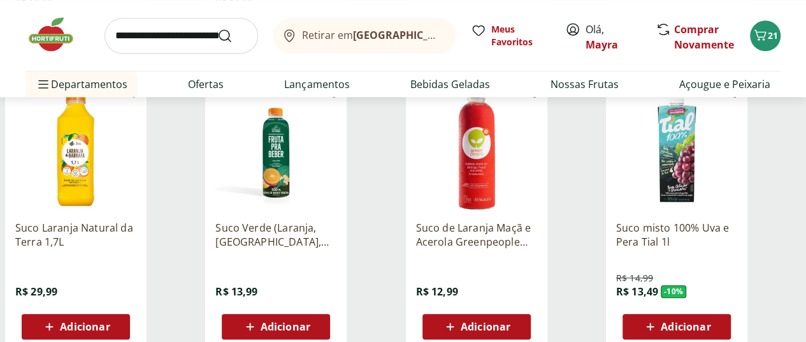
scroll to position [510, 0]
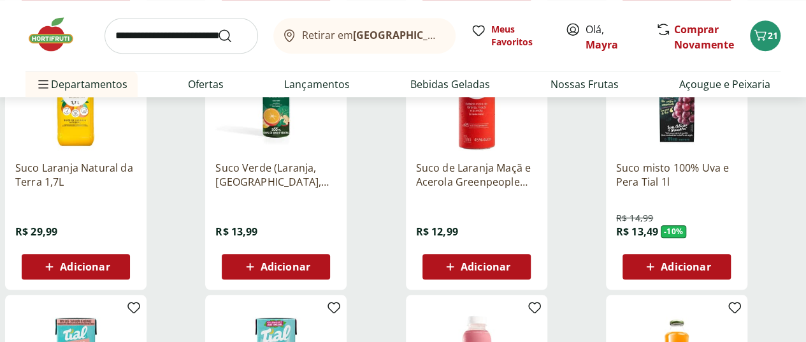
click at [258, 274] on icon at bounding box center [250, 266] width 16 height 15
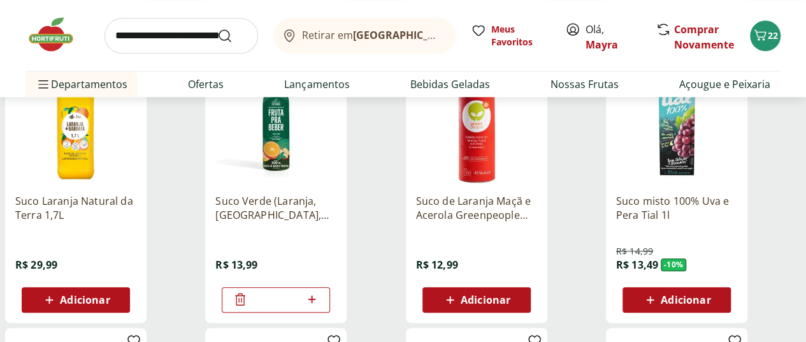
scroll to position [476, 0]
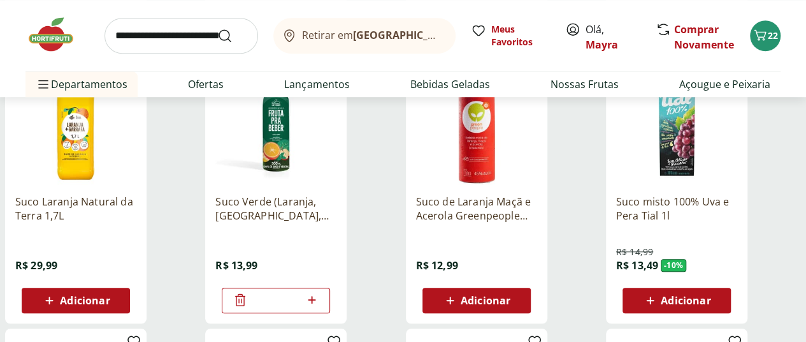
click at [248, 307] on icon at bounding box center [240, 299] width 15 height 15
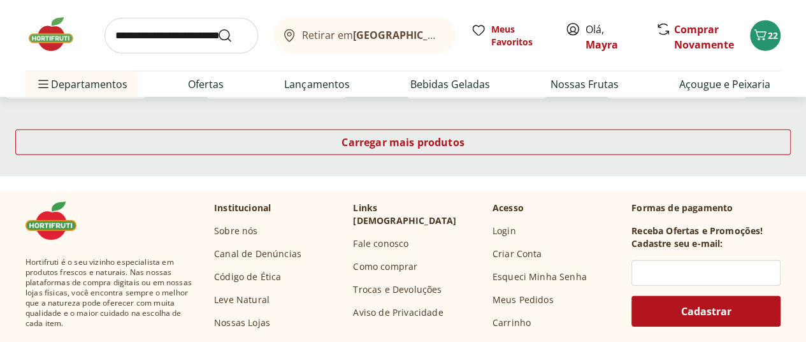
scroll to position [1807, 0]
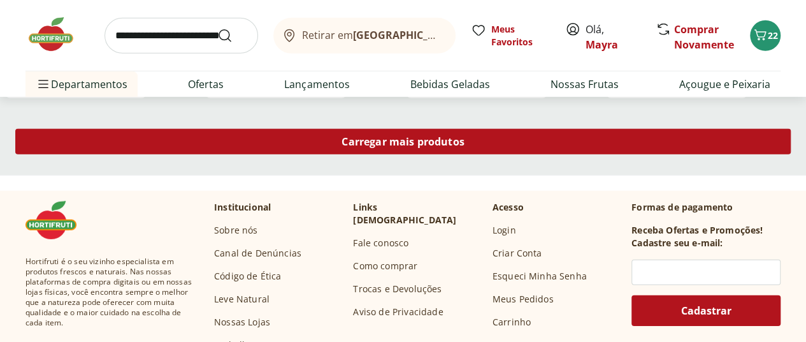
click at [465, 147] on span "Carregar mais produtos" at bounding box center [403, 141] width 123 height 10
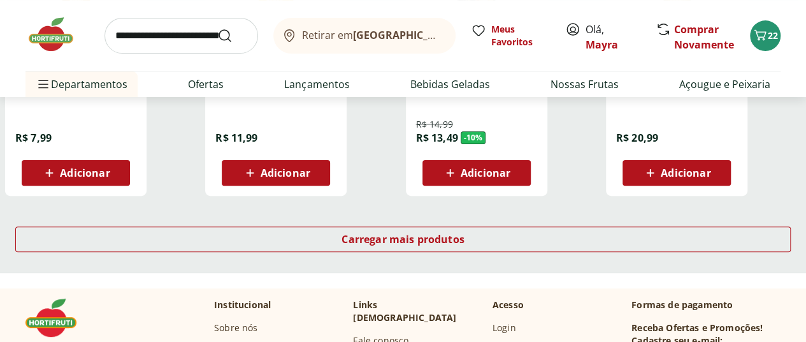
scroll to position [2539, 0]
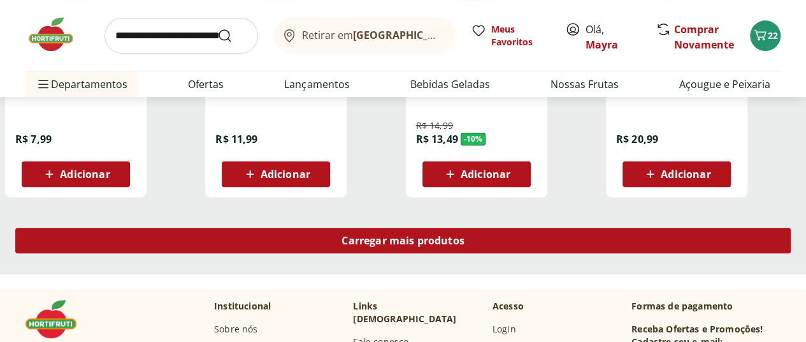
click at [501, 253] on div "Carregar mais produtos" at bounding box center [402, 239] width 775 height 25
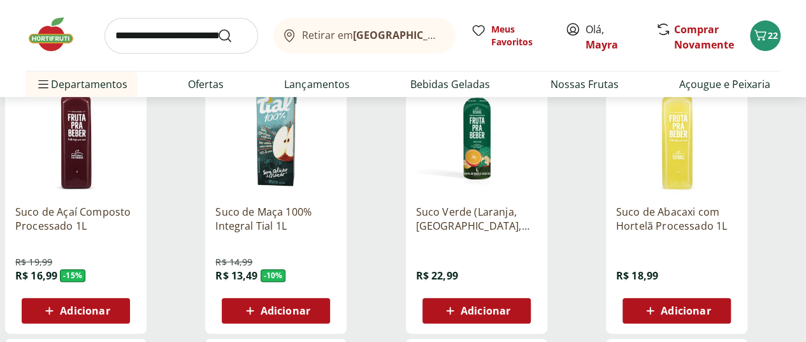
scroll to position [191, 0]
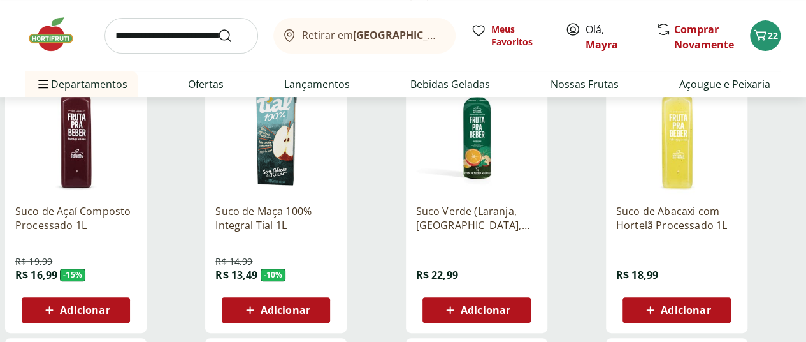
click at [710, 315] on span "Adicionar" at bounding box center [686, 310] width 50 height 10
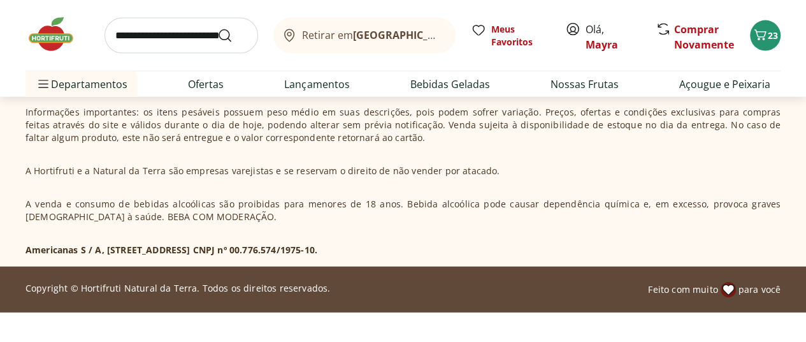
scroll to position [3838, 0]
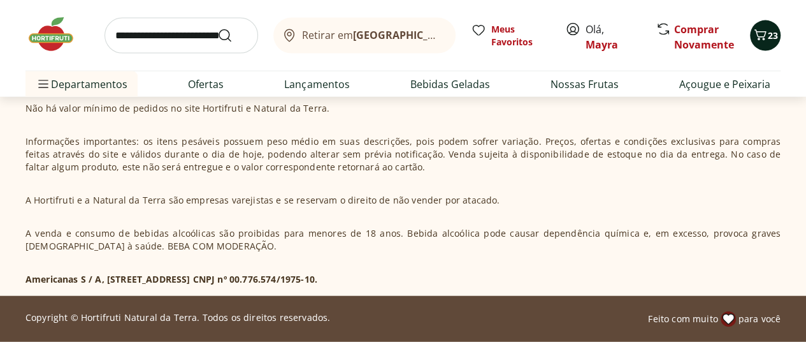
click at [760, 40] on icon "Carrinho" at bounding box center [760, 34] width 15 height 15
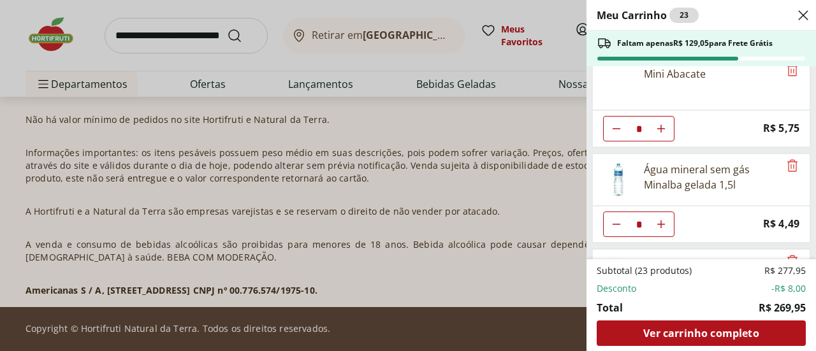
scroll to position [777, 0]
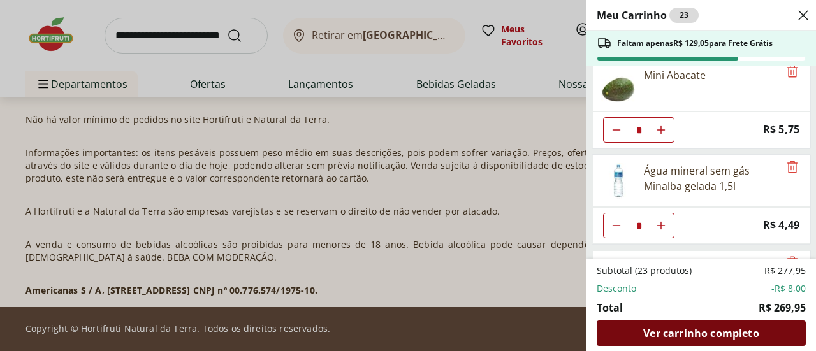
click at [691, 332] on span "Ver carrinho completo" at bounding box center [700, 333] width 115 height 10
